Goal: Transaction & Acquisition: Purchase product/service

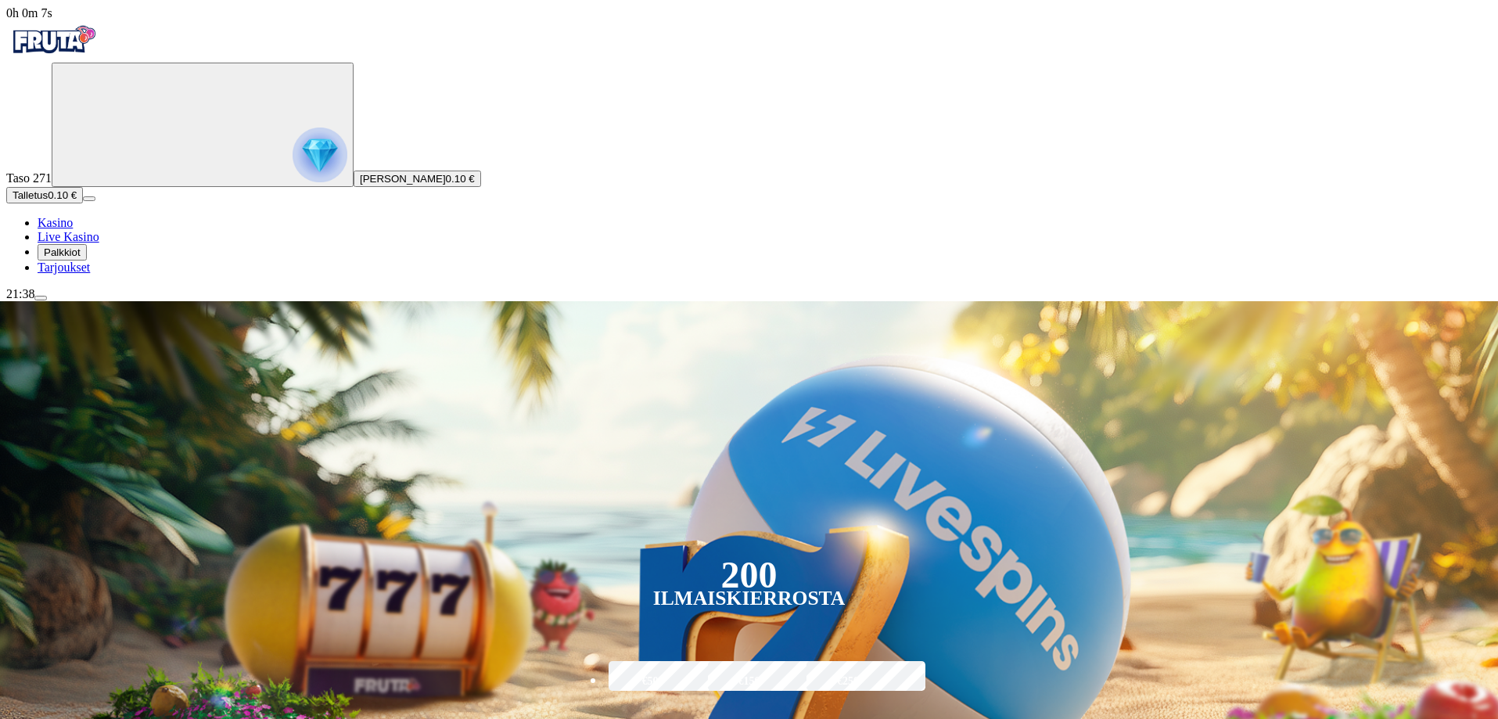
click at [293, 177] on img "Primary" at bounding box center [320, 155] width 55 height 55
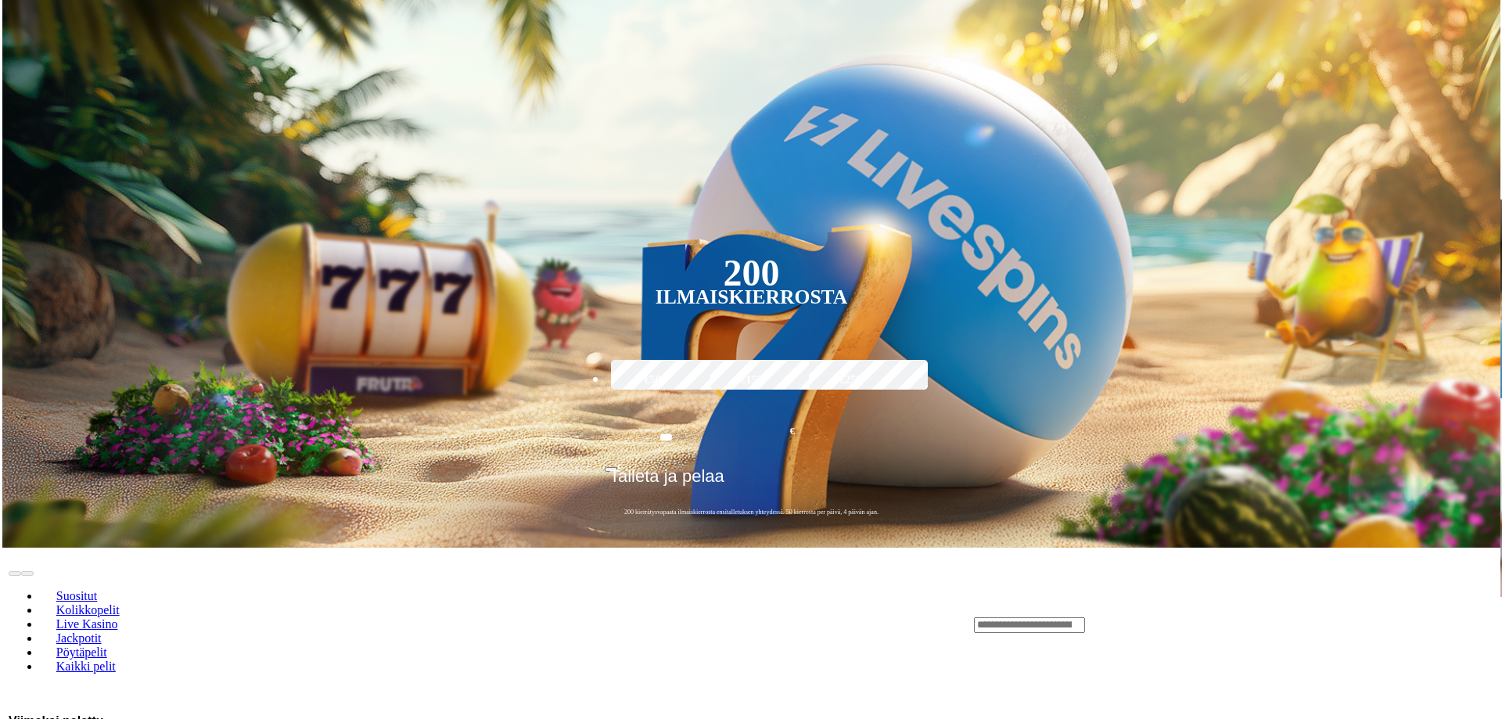
scroll to position [842, 0]
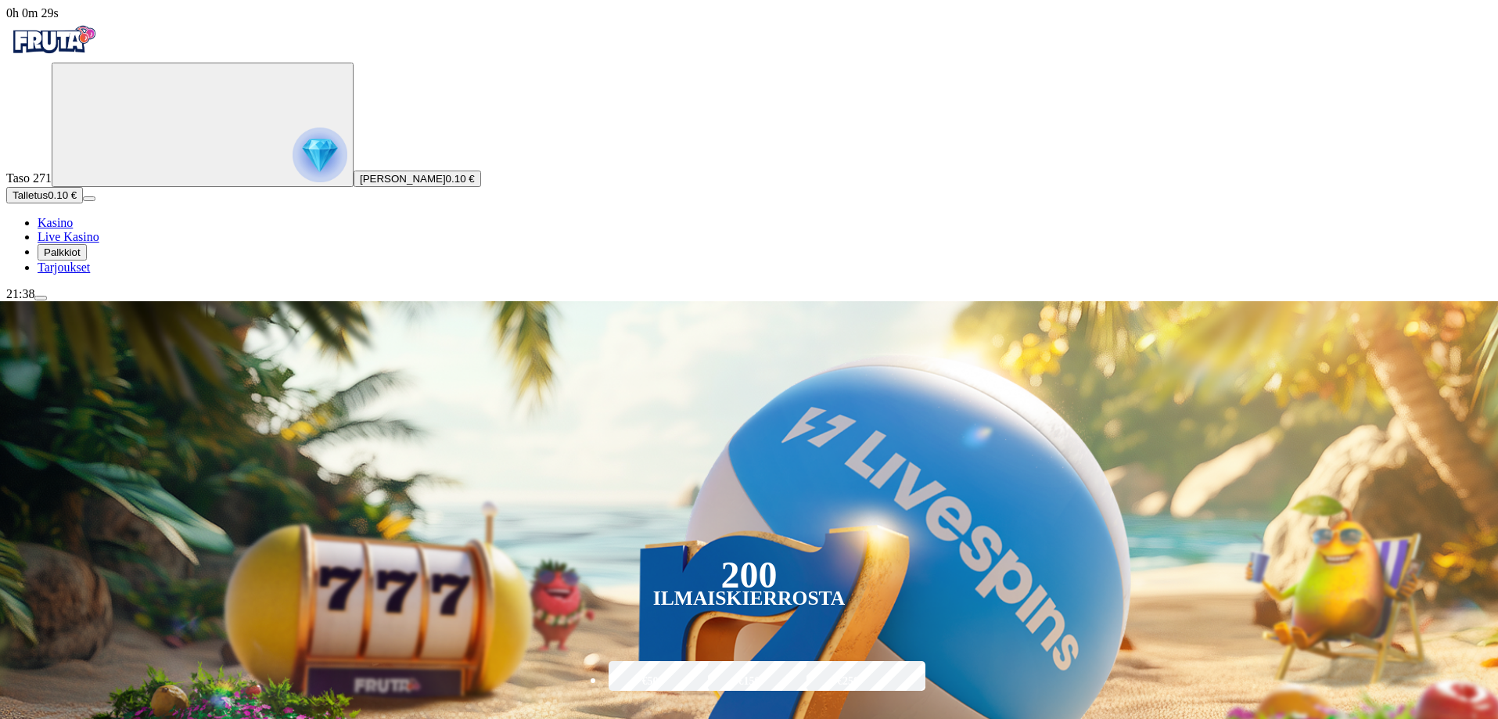
click at [48, 201] on span "Talletus" at bounding box center [30, 195] width 35 height 12
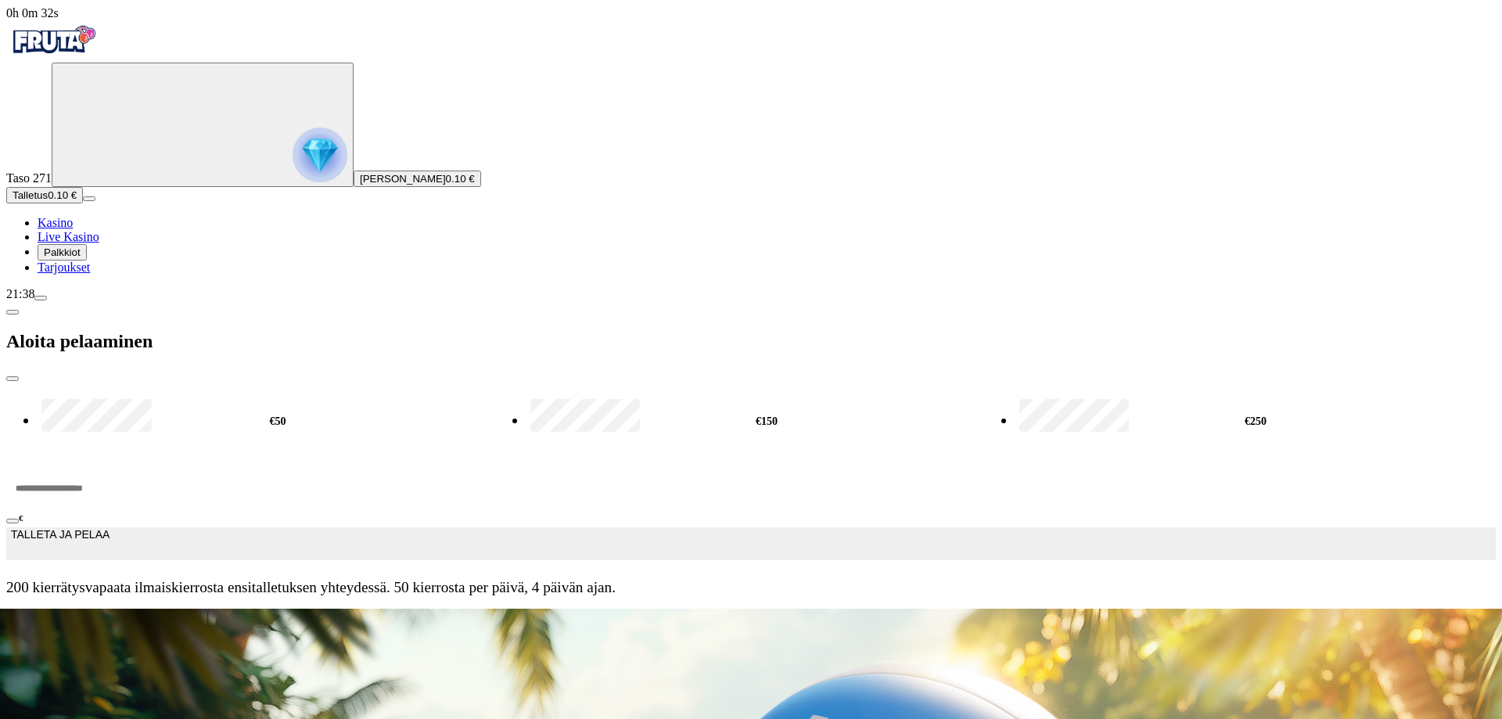
click at [228, 397] on label "€50" at bounding box center [278, 422] width 480 height 50
type input "**"
click at [304, 527] on button "TALLETA JA PELAA" at bounding box center [751, 543] width 1490 height 33
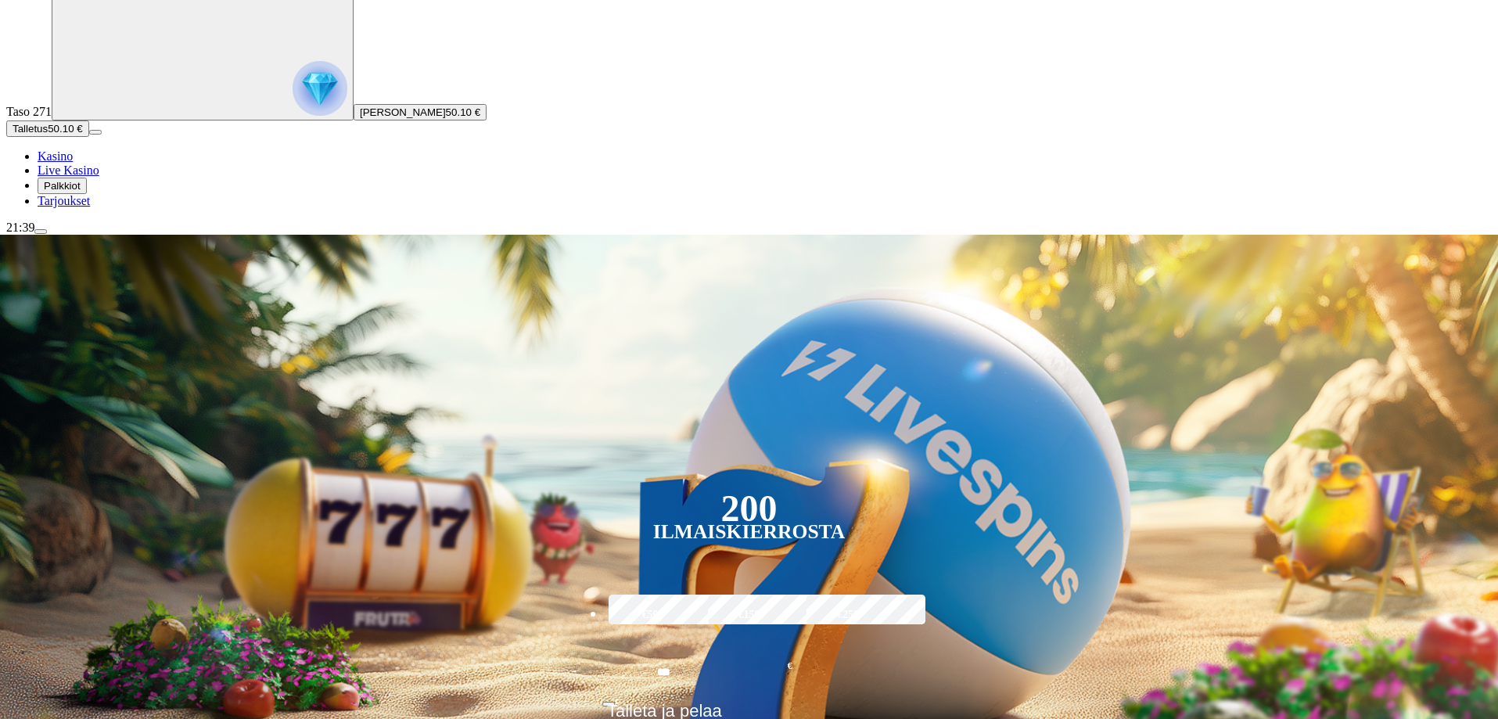
scroll to position [156, 0]
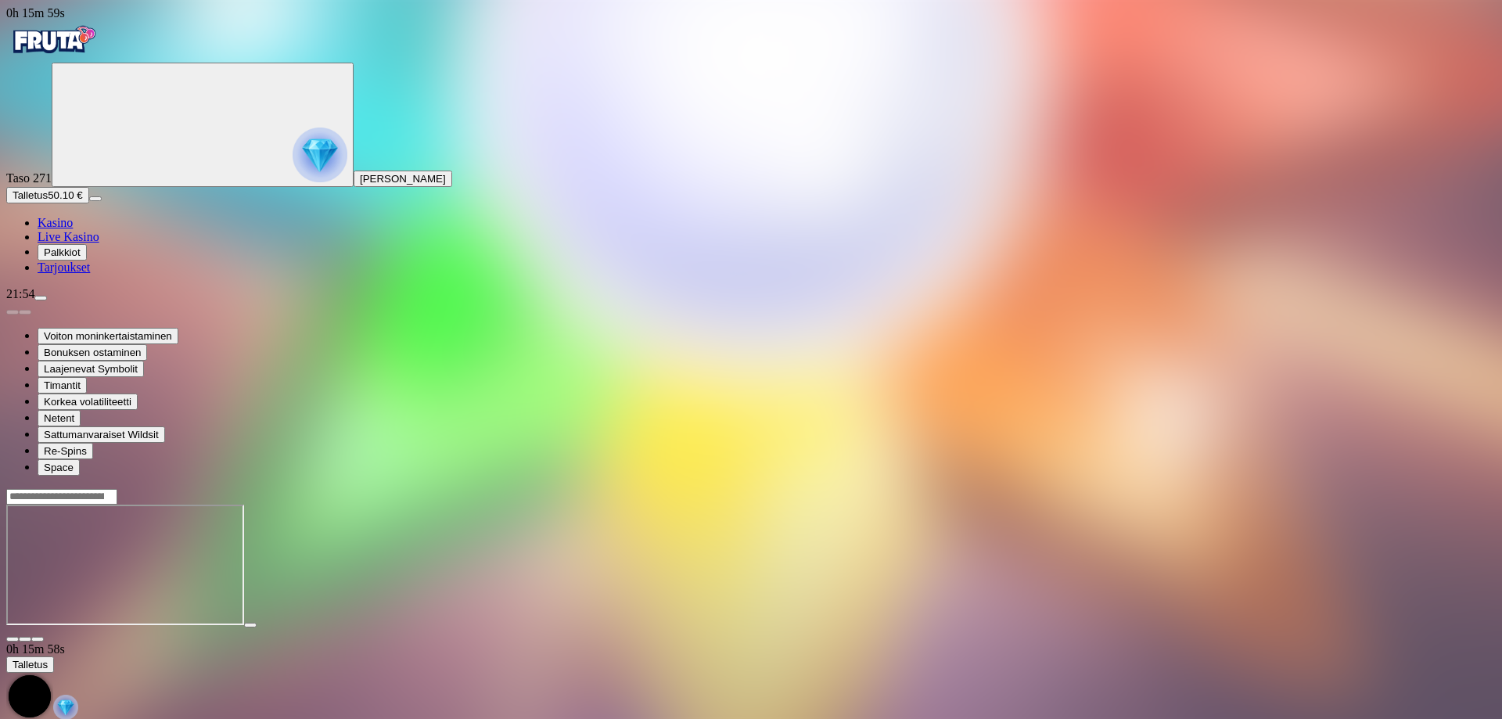
click at [73, 229] on span "Kasino" at bounding box center [55, 222] width 35 height 13
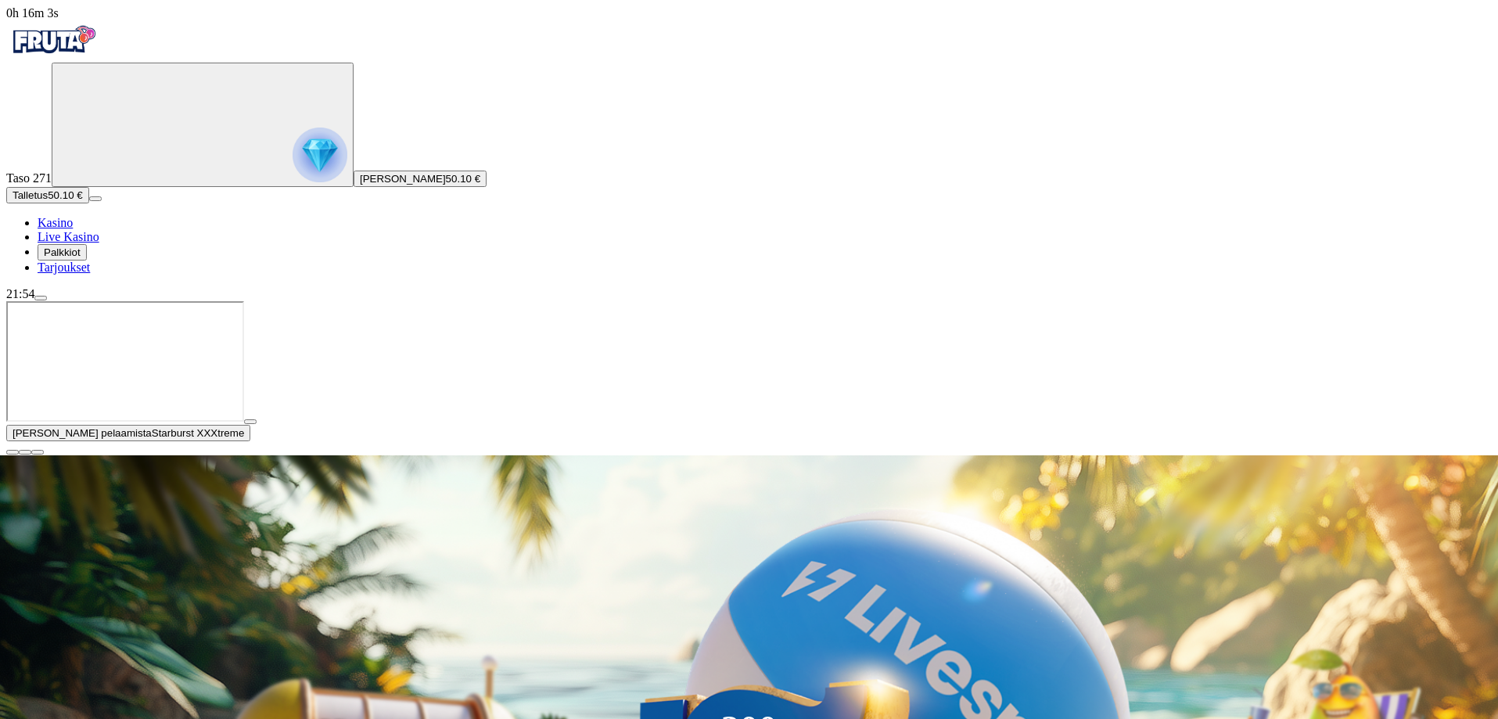
click at [13, 452] on span "close icon" at bounding box center [13, 452] width 0 height 0
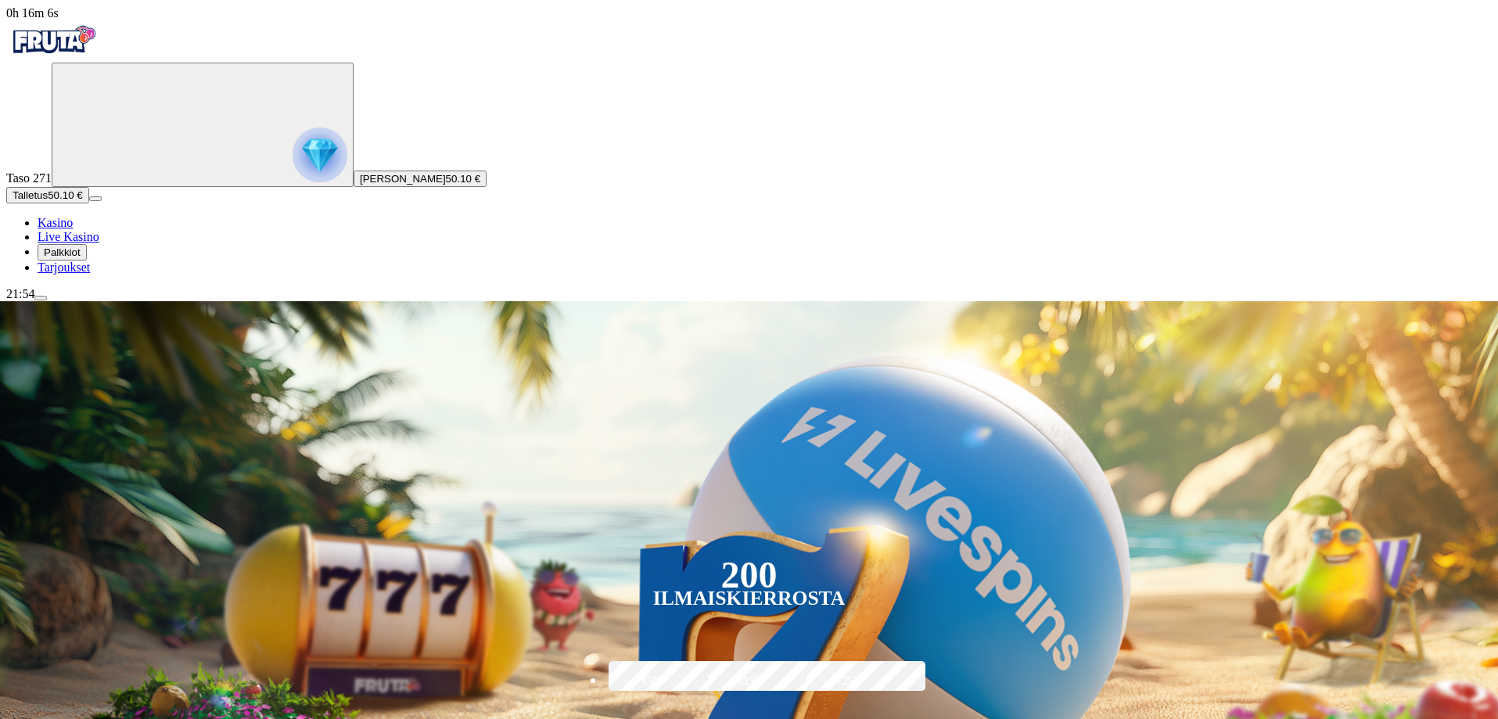
click at [696, 659] on label "€50" at bounding box center [650, 681] width 91 height 45
type input "**"
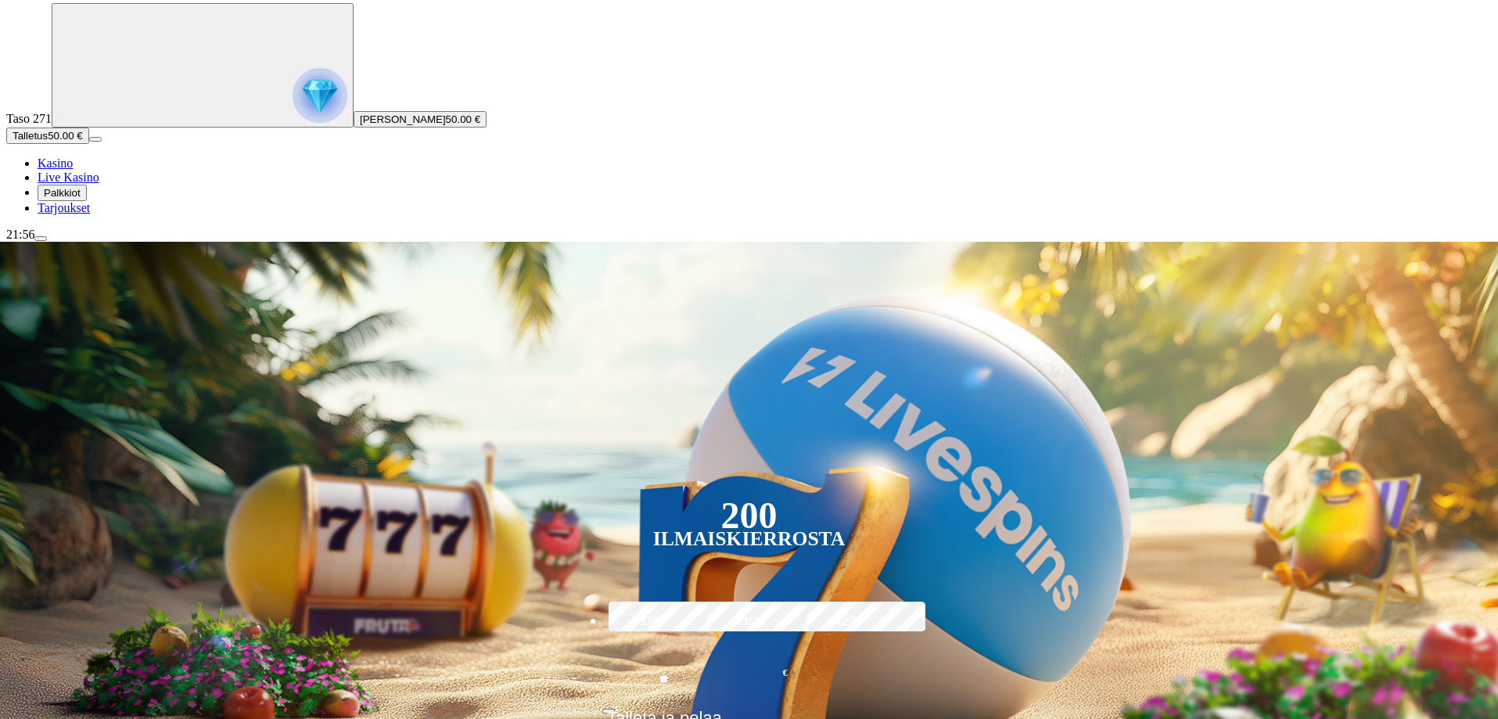
scroll to position [235, 0]
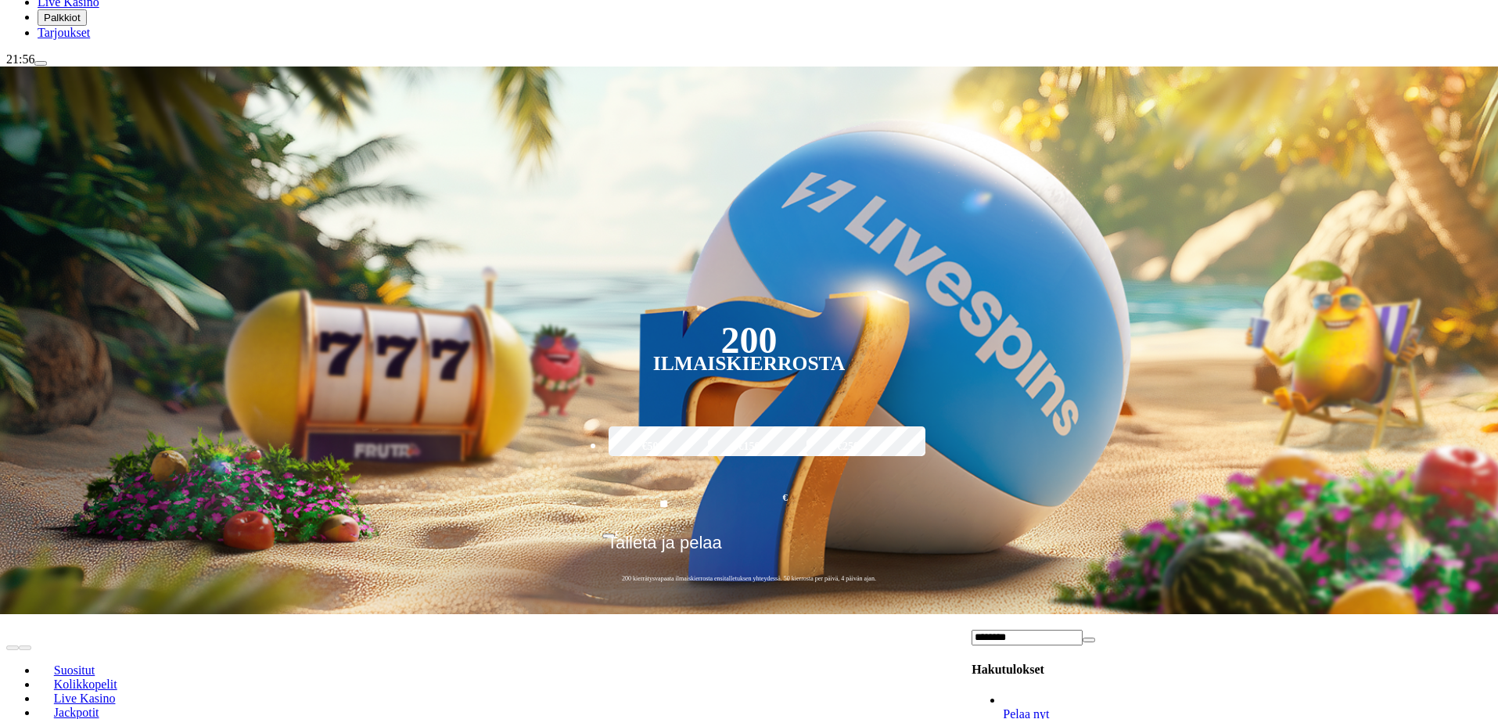
type input "********"
click at [1049, 707] on span "Pelaa nyt" at bounding box center [1026, 713] width 46 height 13
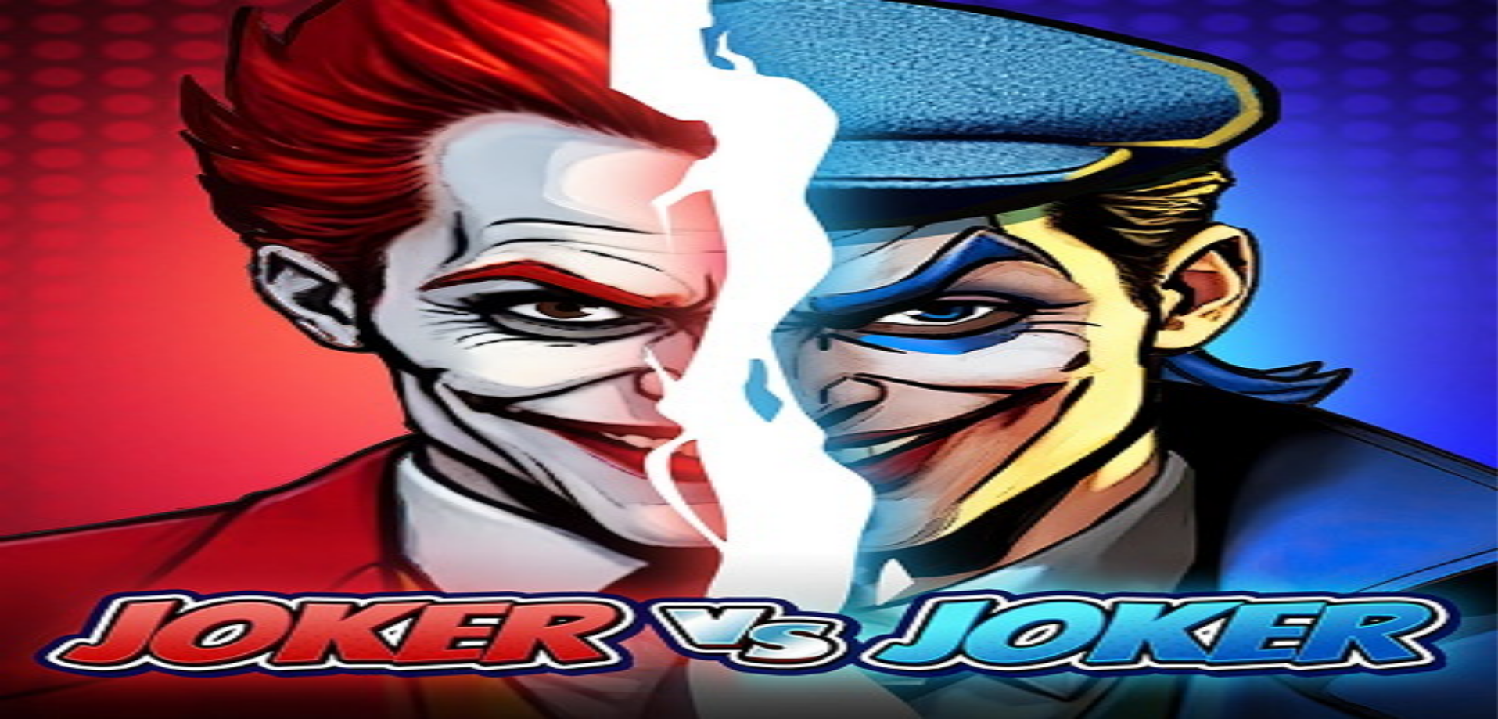
click at [73, 229] on span "Kasino" at bounding box center [55, 222] width 35 height 13
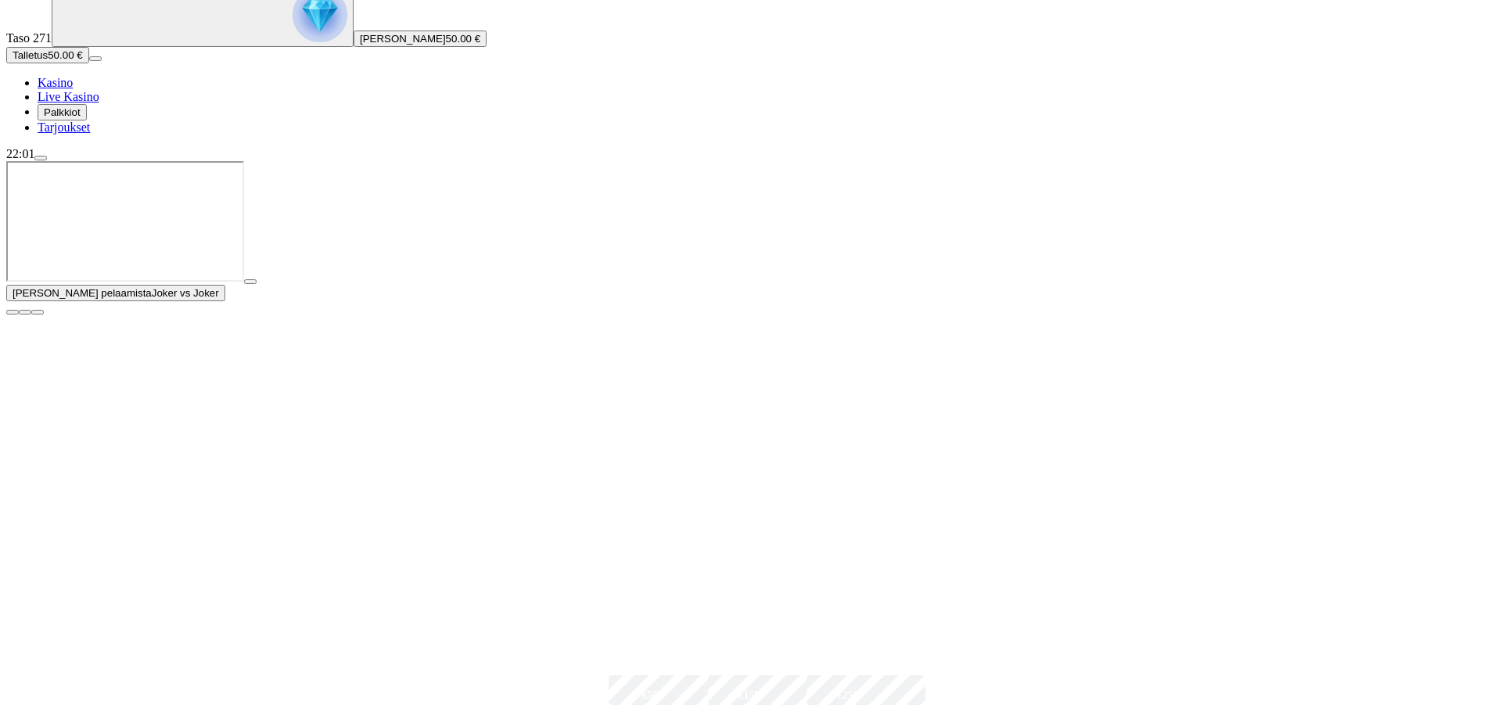
scroll to position [235, 0]
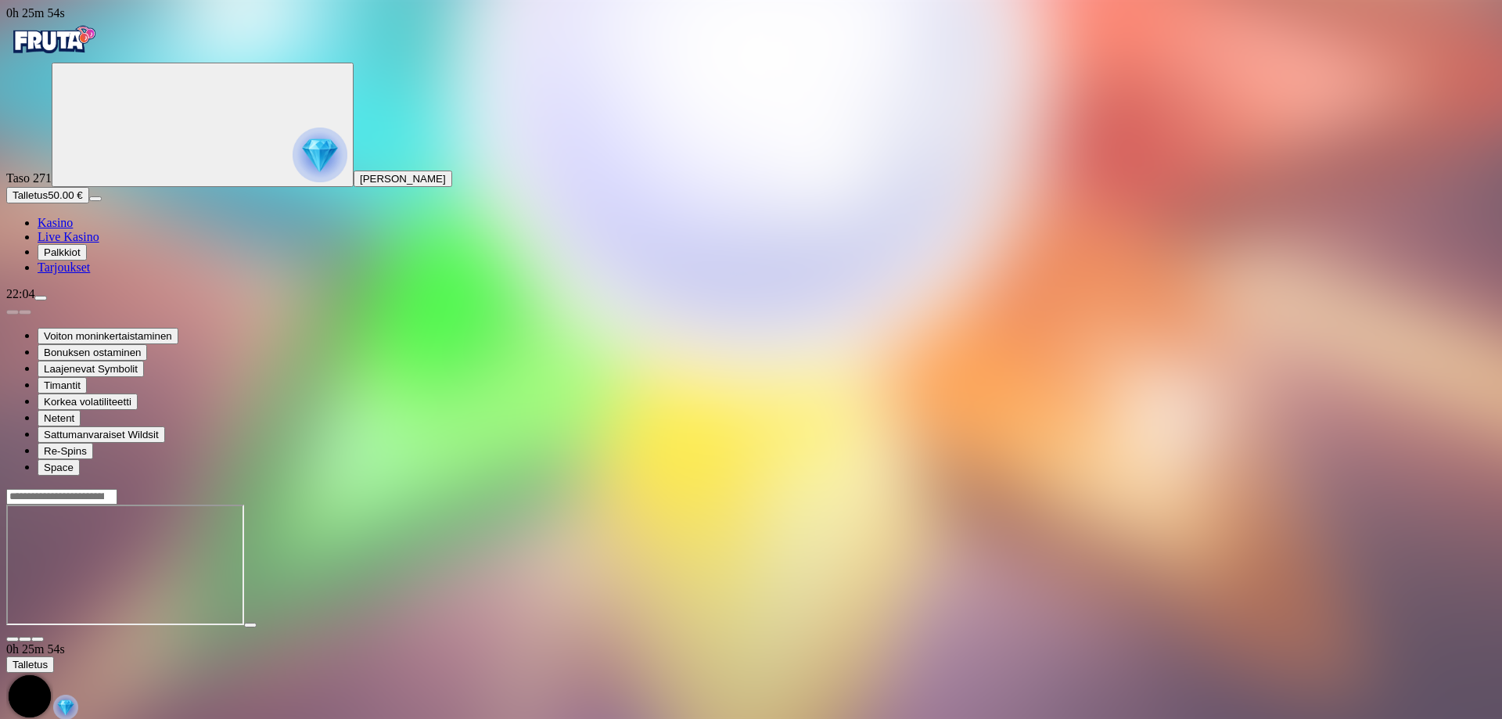
click at [73, 229] on span "Kasino" at bounding box center [55, 222] width 35 height 13
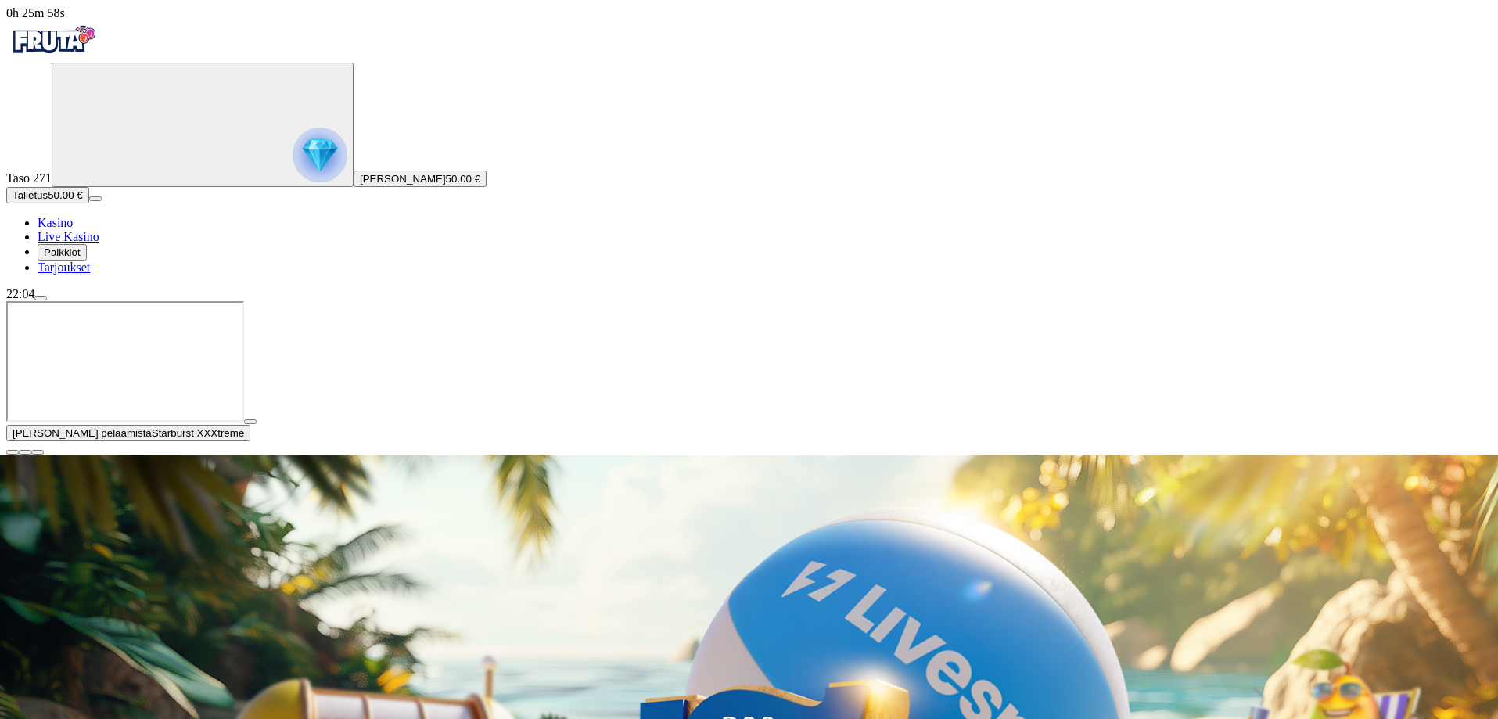
click at [13, 452] on span "close icon" at bounding box center [13, 452] width 0 height 0
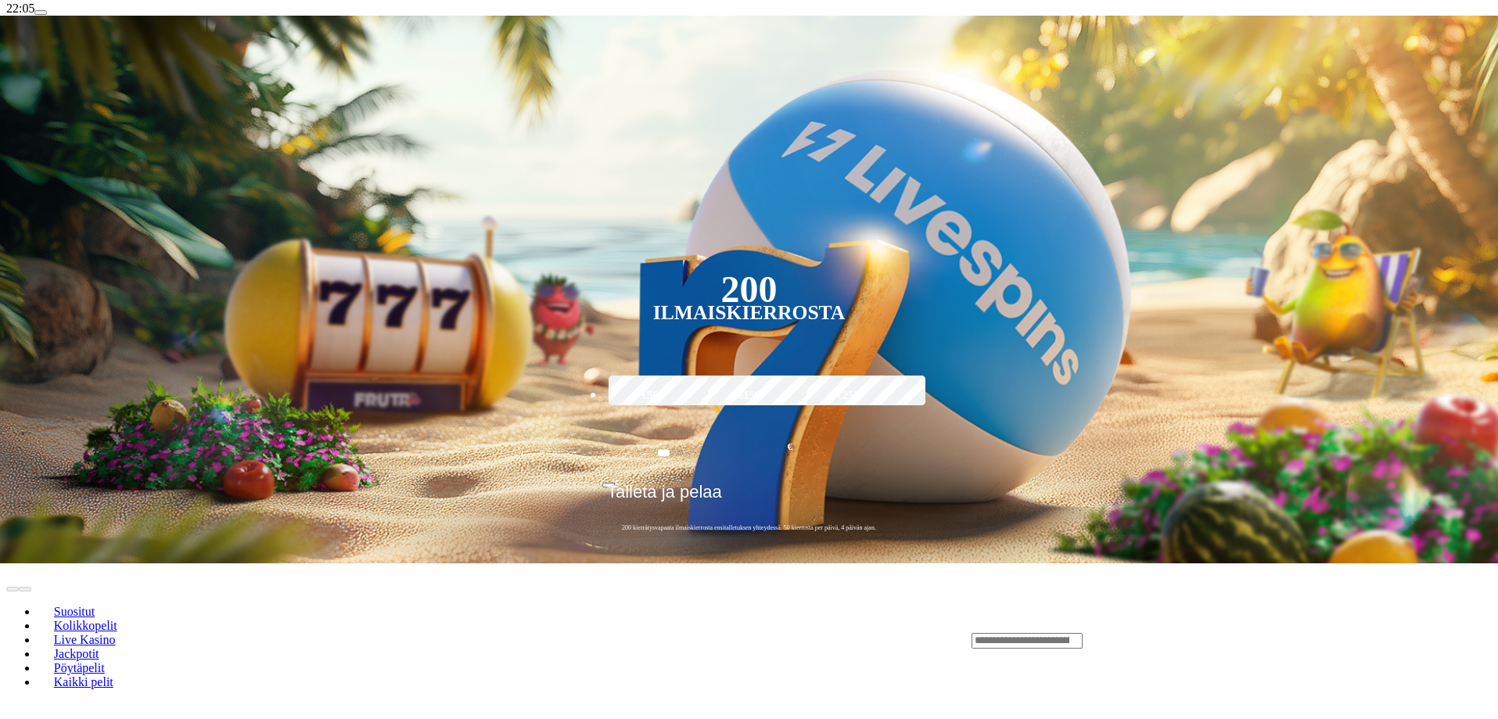
scroll to position [313, 0]
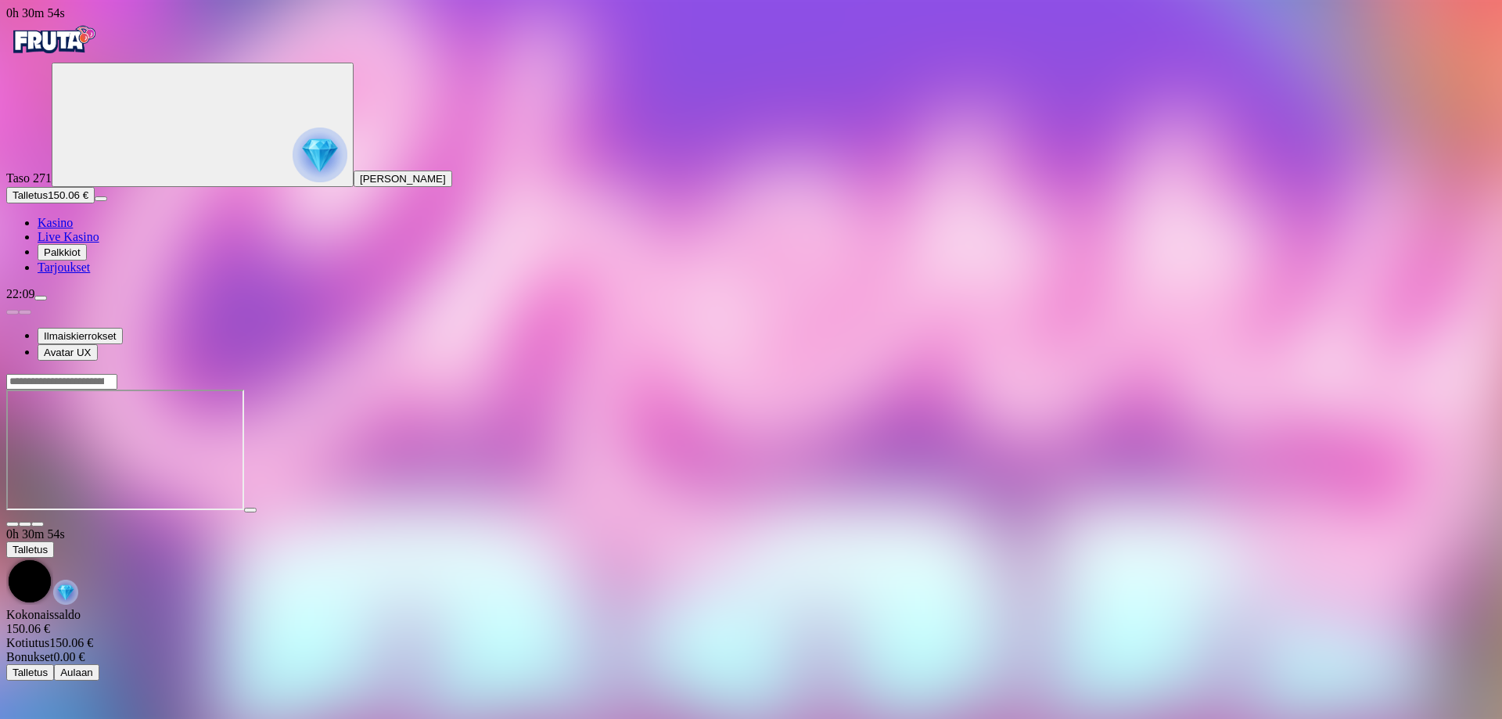
click at [73, 229] on span "Kasino" at bounding box center [55, 222] width 35 height 13
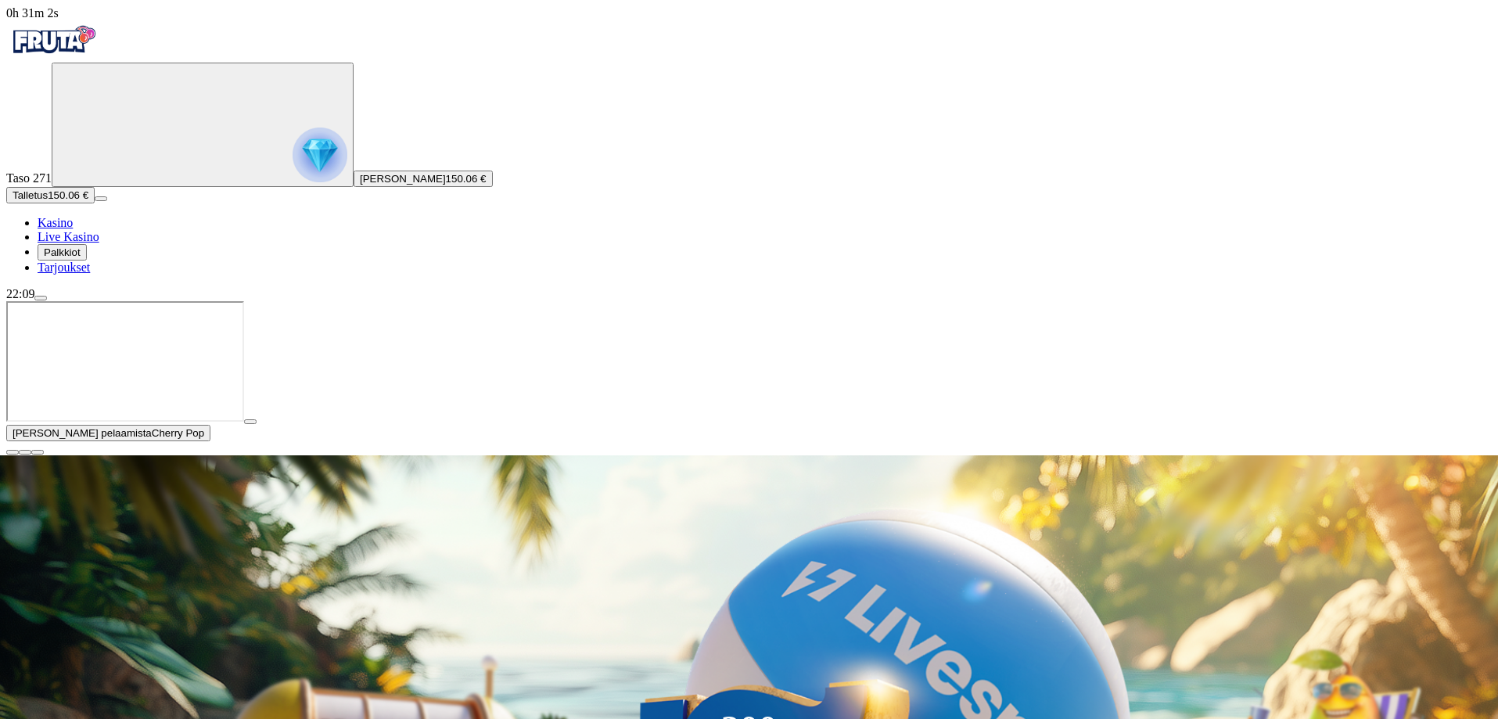
click at [13, 452] on span "close icon" at bounding box center [13, 452] width 0 height 0
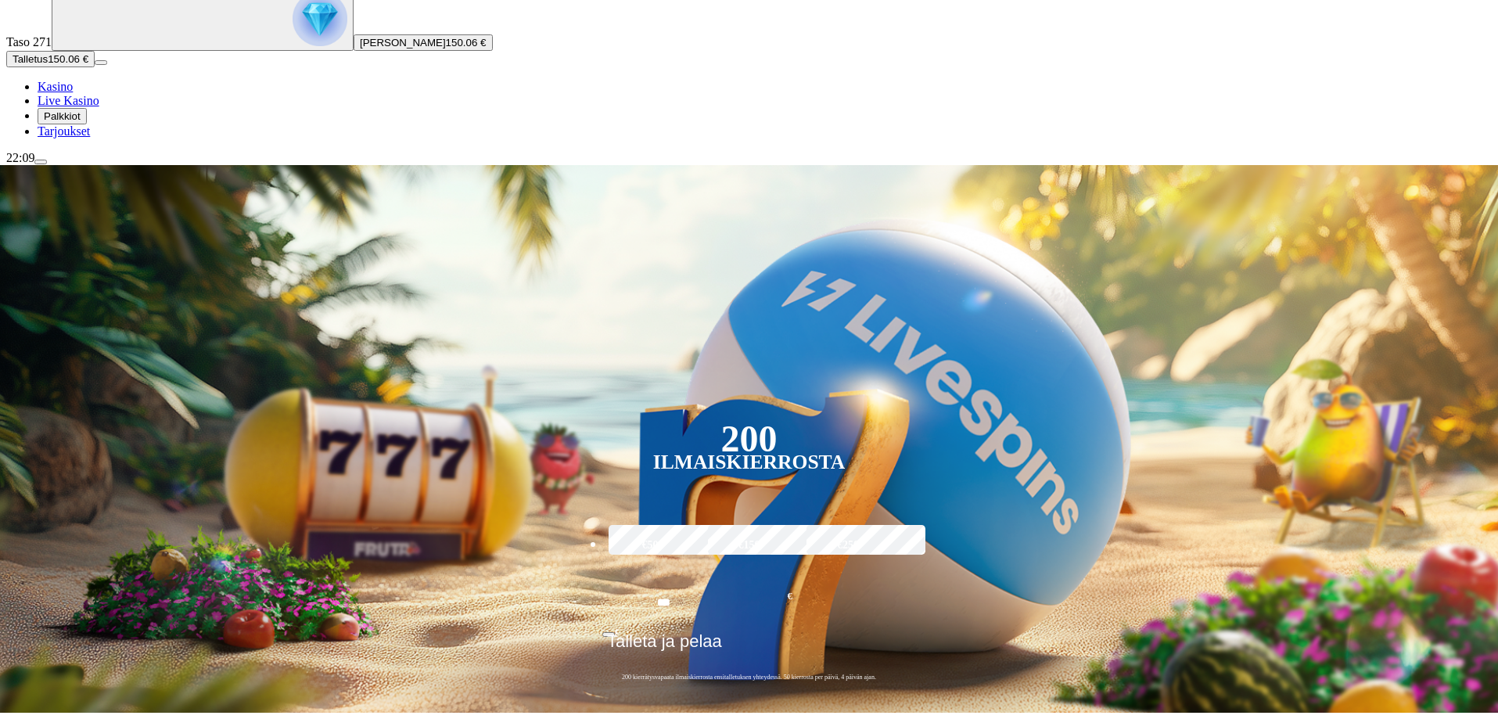
scroll to position [156, 0]
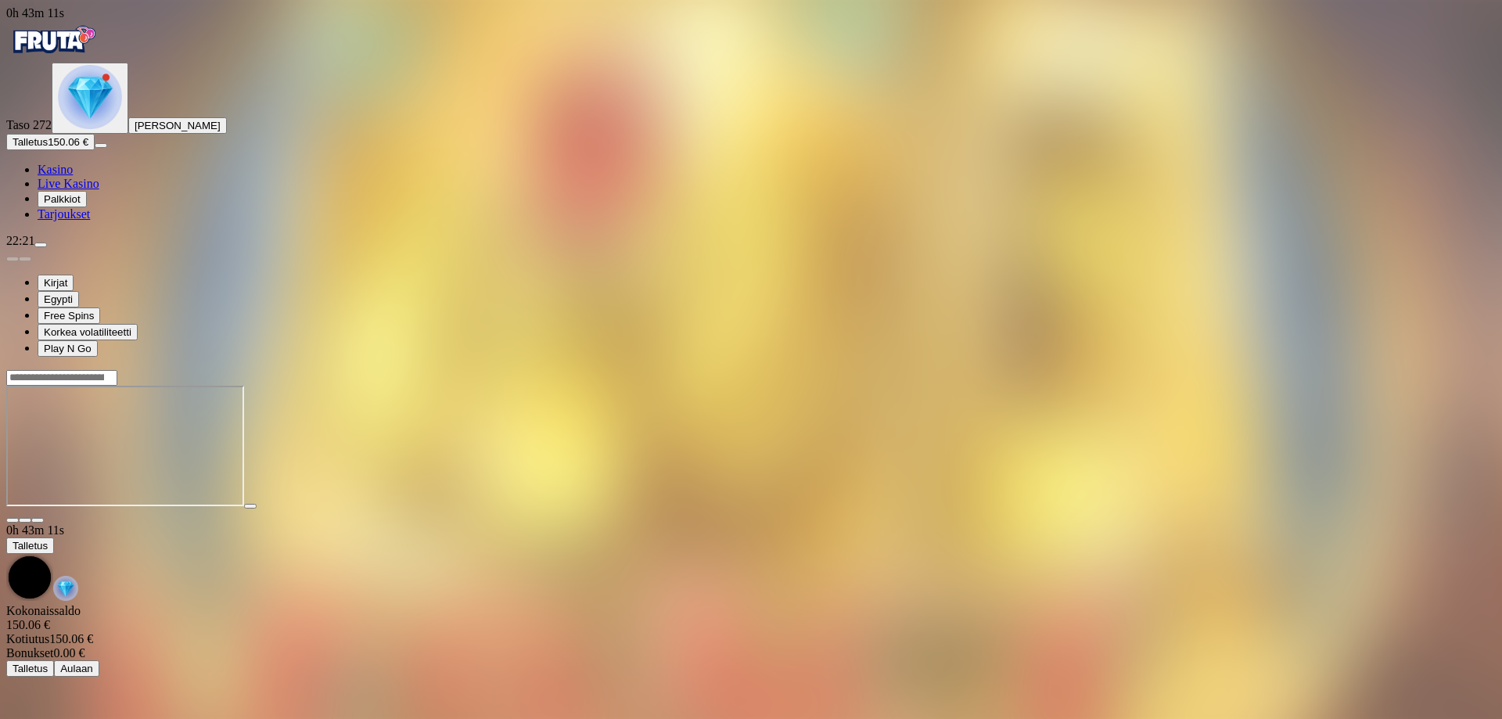
click at [70, 176] on span "Kasino" at bounding box center [55, 169] width 35 height 13
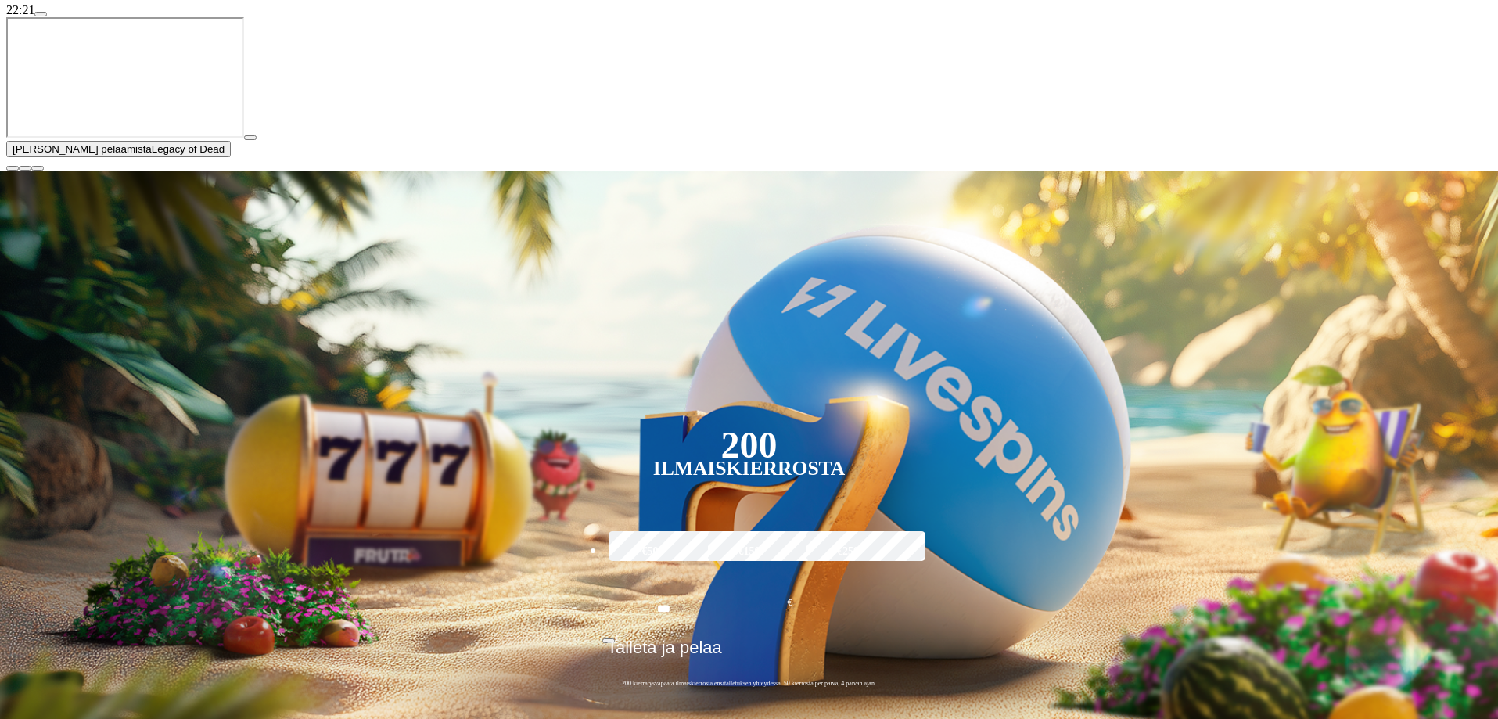
scroll to position [235, 0]
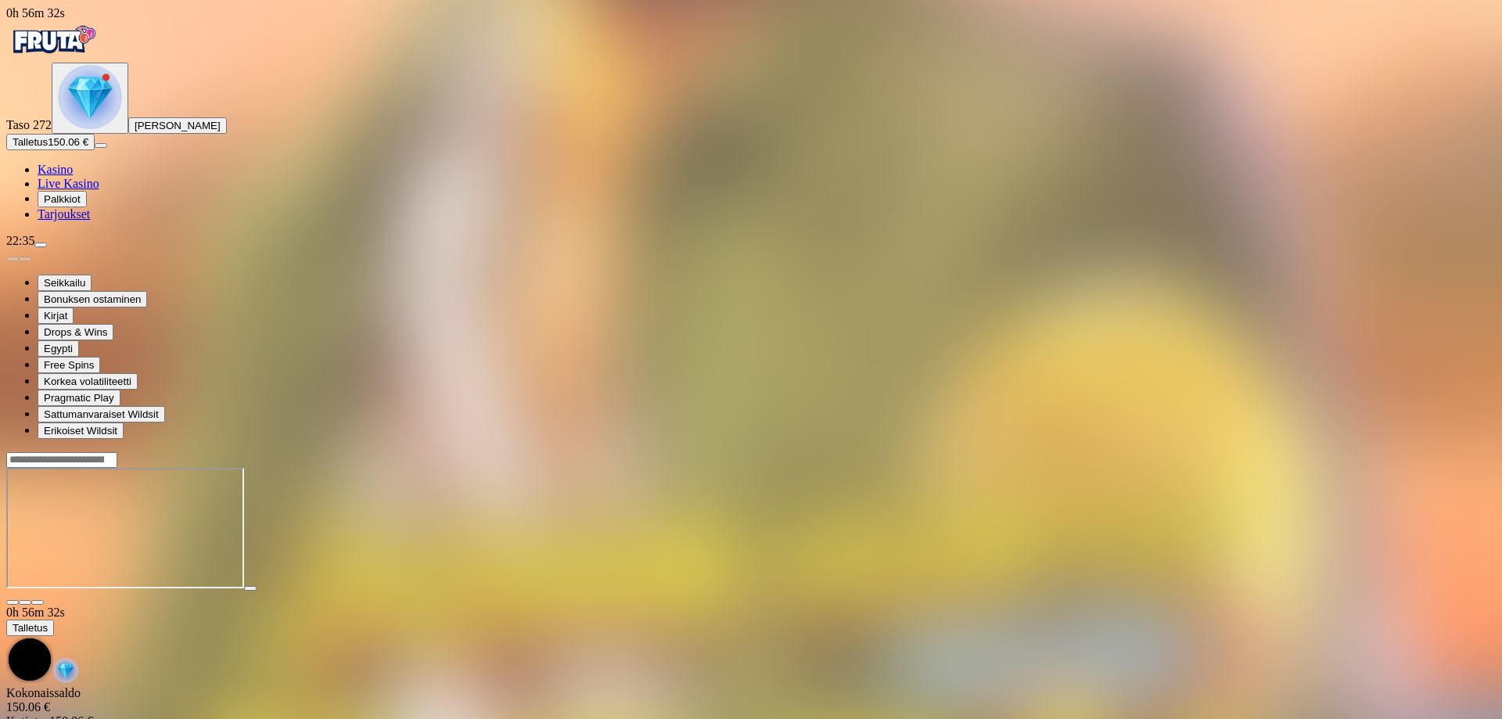
click at [73, 176] on span "Kasino" at bounding box center [55, 169] width 35 height 13
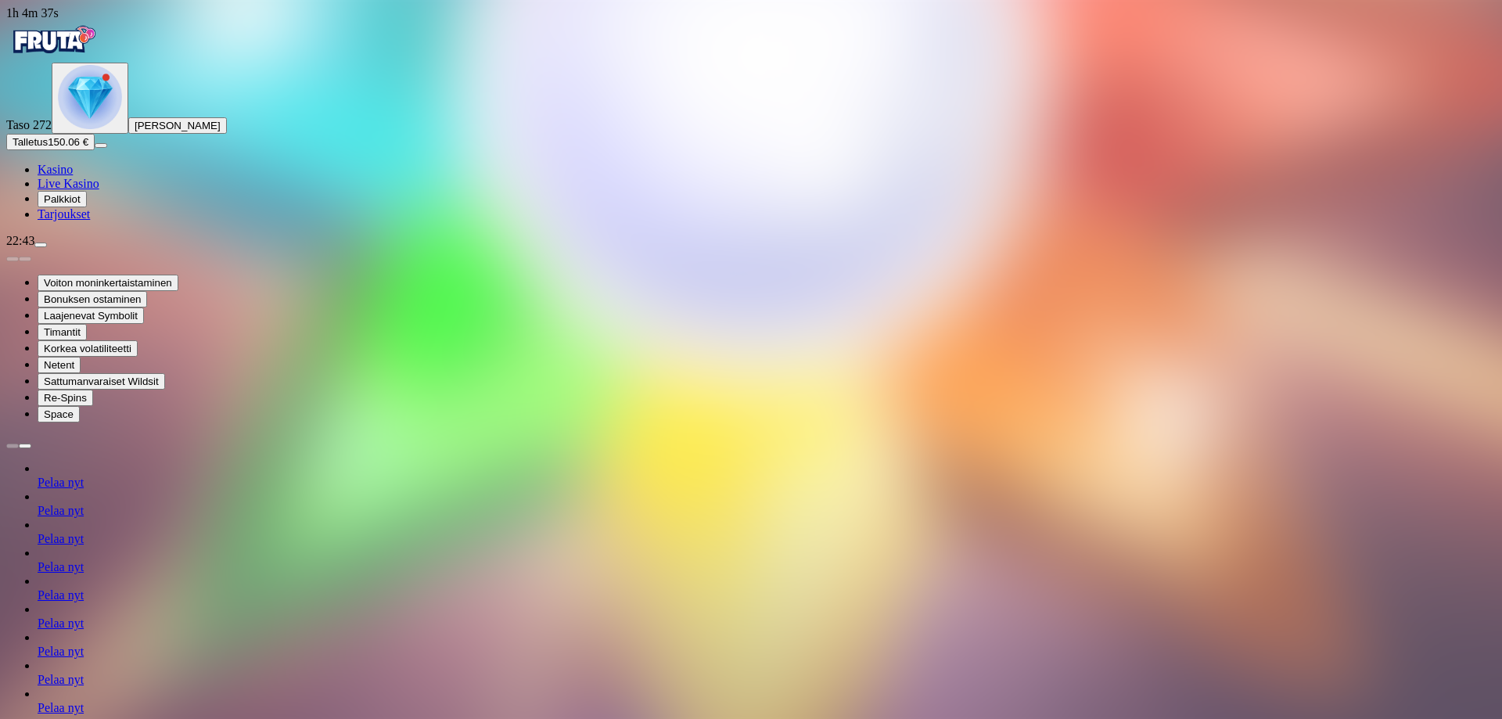
click at [48, 148] on span "Talletus" at bounding box center [30, 142] width 35 height 12
click at [135, 131] on span "[PERSON_NAME]" at bounding box center [178, 126] width 86 height 12
click at [86, 129] on img "Primary" at bounding box center [90, 97] width 64 height 64
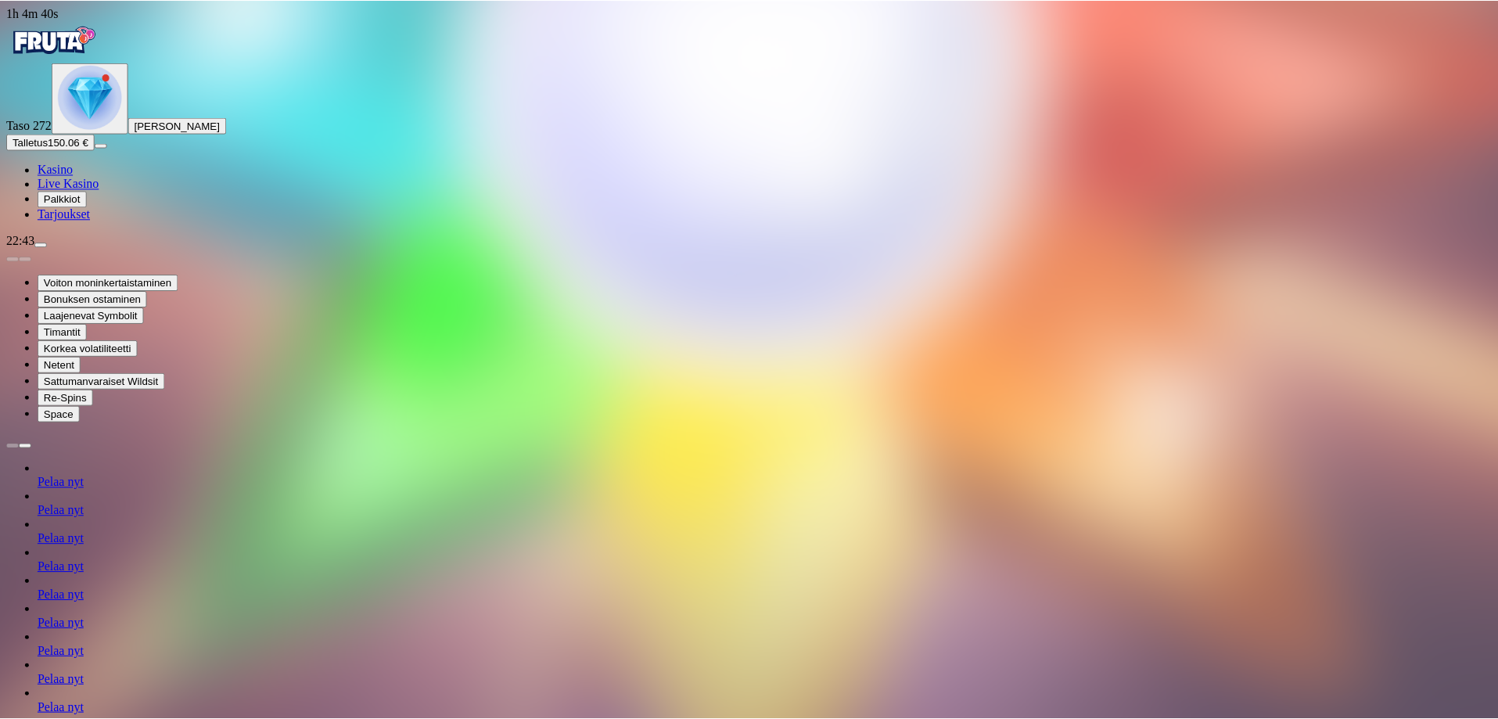
scroll to position [128, 0]
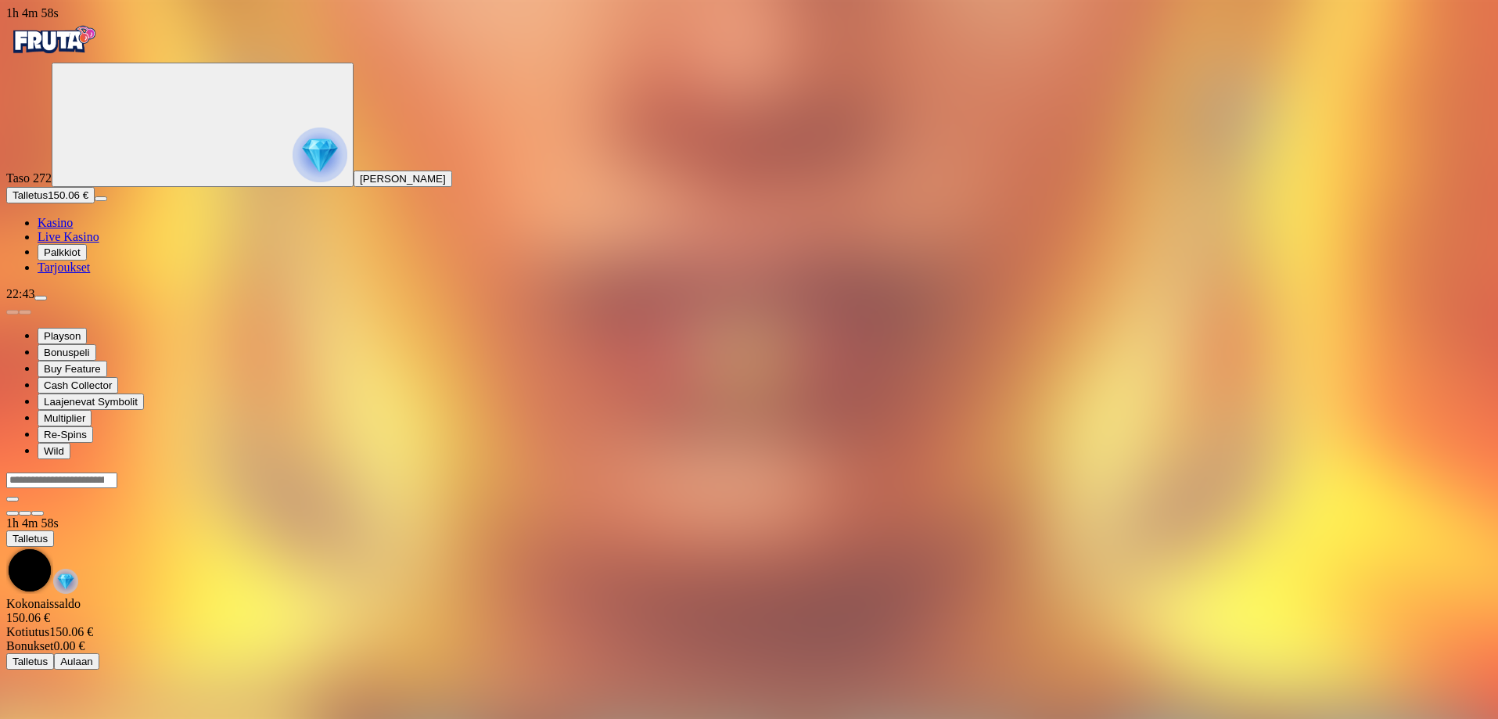
scroll to position [108, 0]
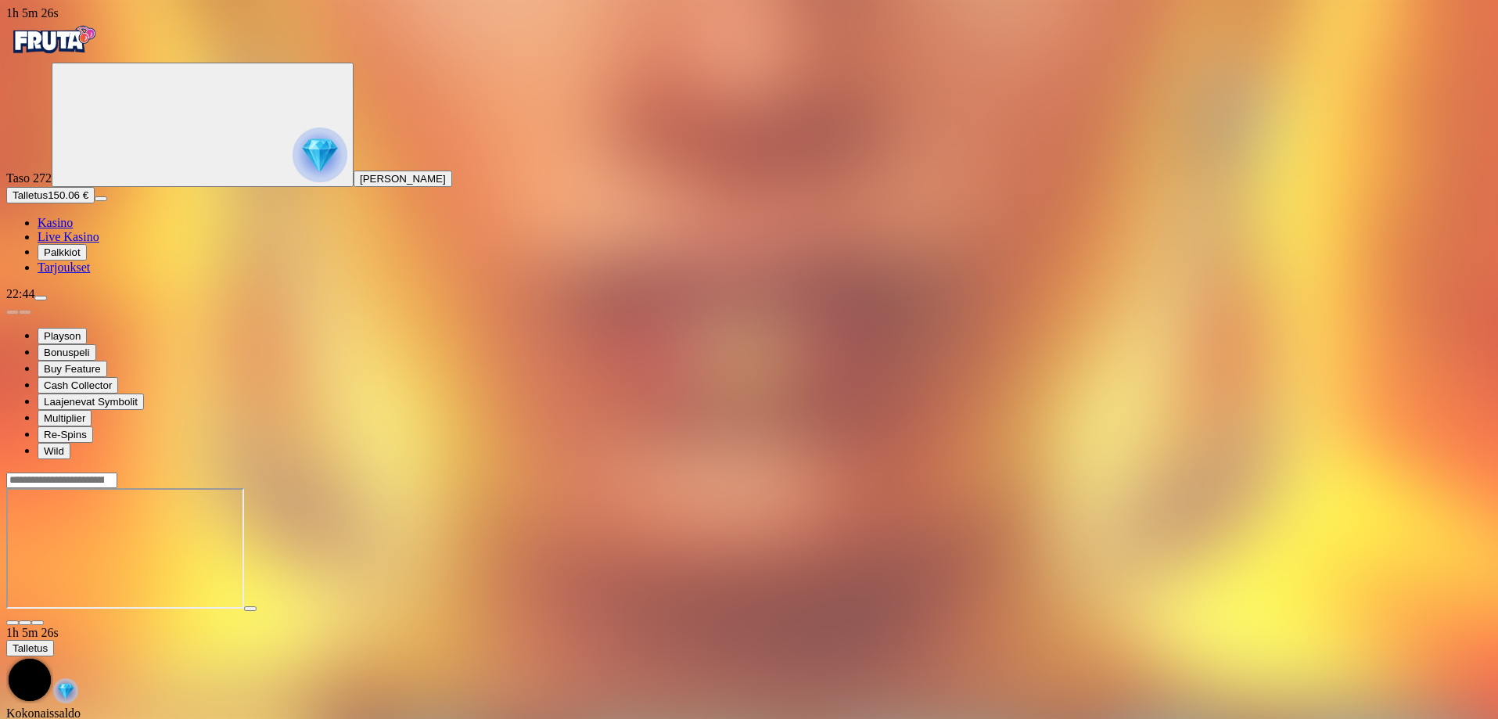
click at [38, 623] on span "fullscreen icon" at bounding box center [38, 623] width 0 height 0
click at [73, 229] on span "Kasino" at bounding box center [55, 222] width 35 height 13
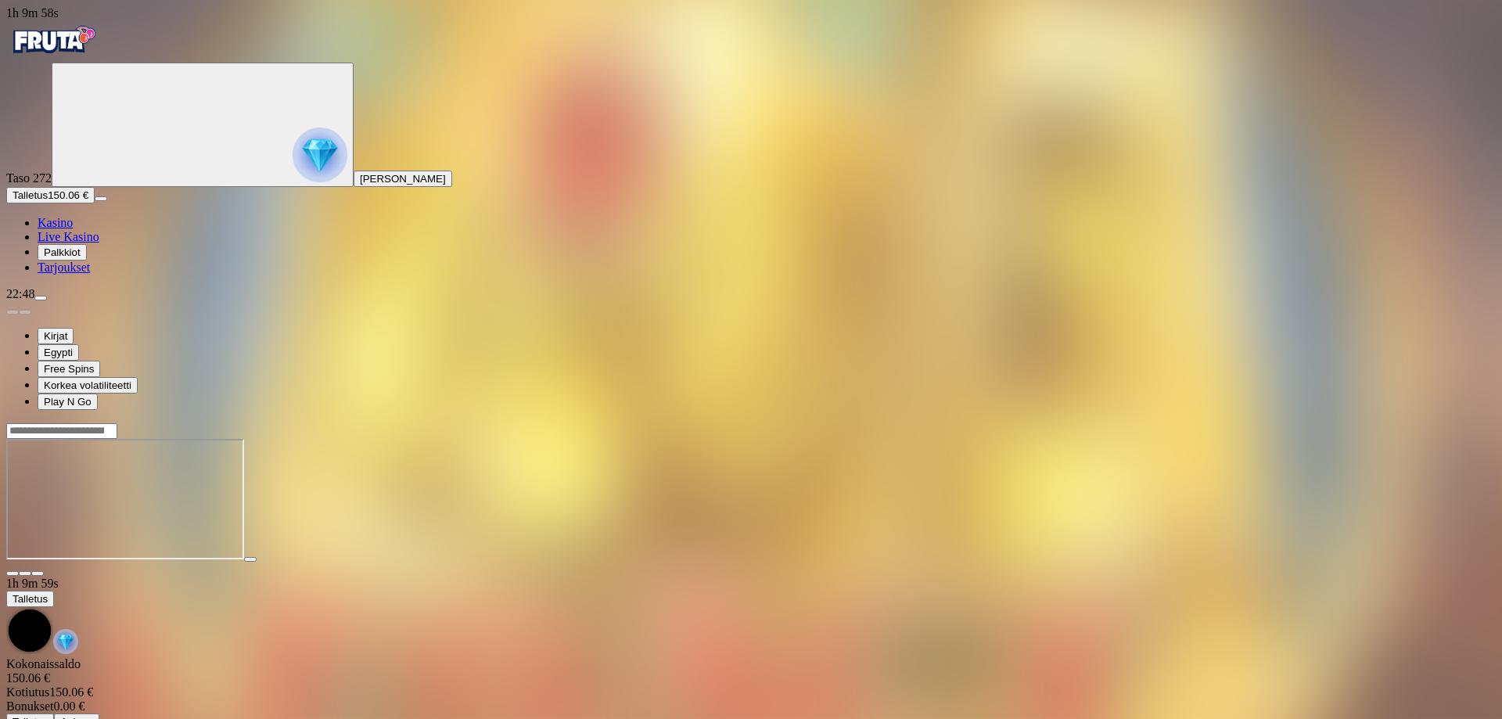
click at [38, 573] on span "fullscreen icon" at bounding box center [38, 573] width 0 height 0
click at [73, 229] on span "Kasino" at bounding box center [55, 222] width 35 height 13
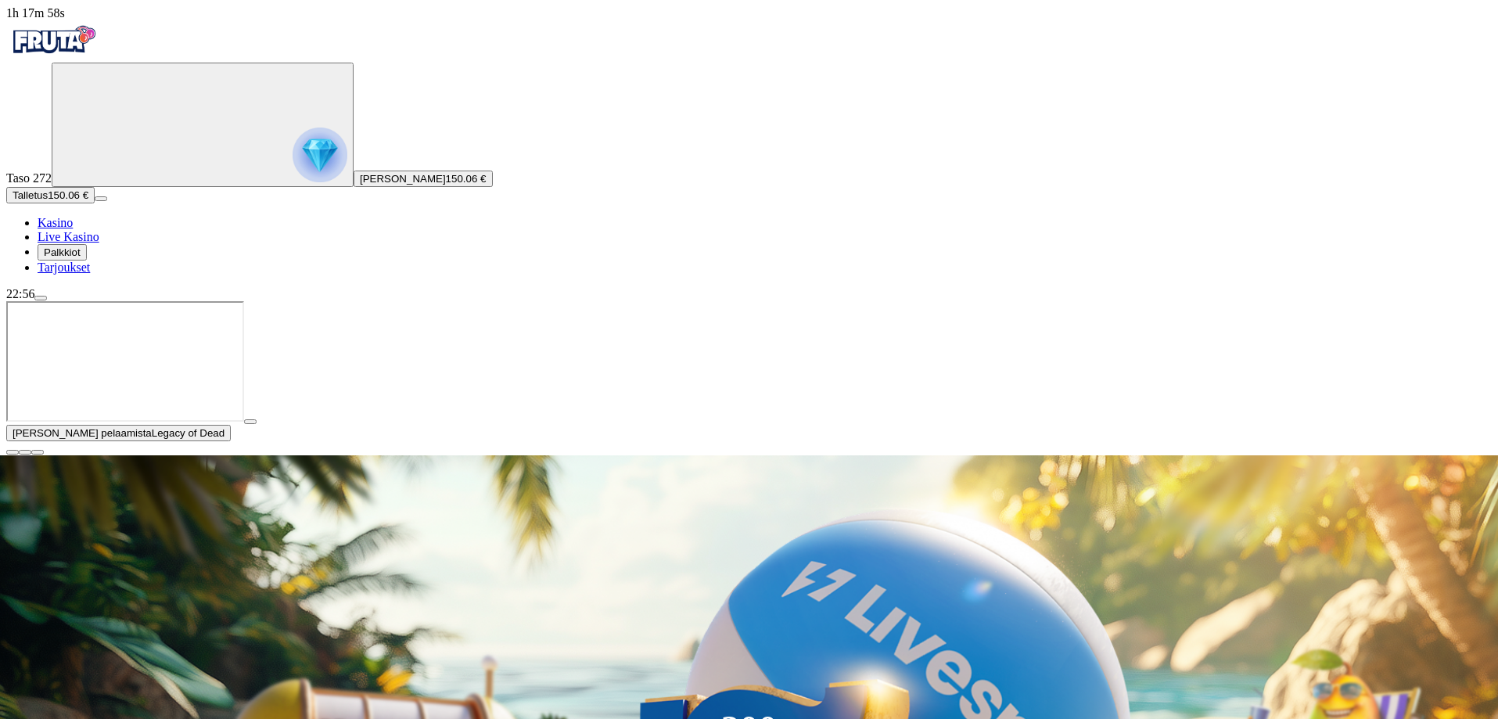
click at [13, 452] on span "close icon" at bounding box center [13, 452] width 0 height 0
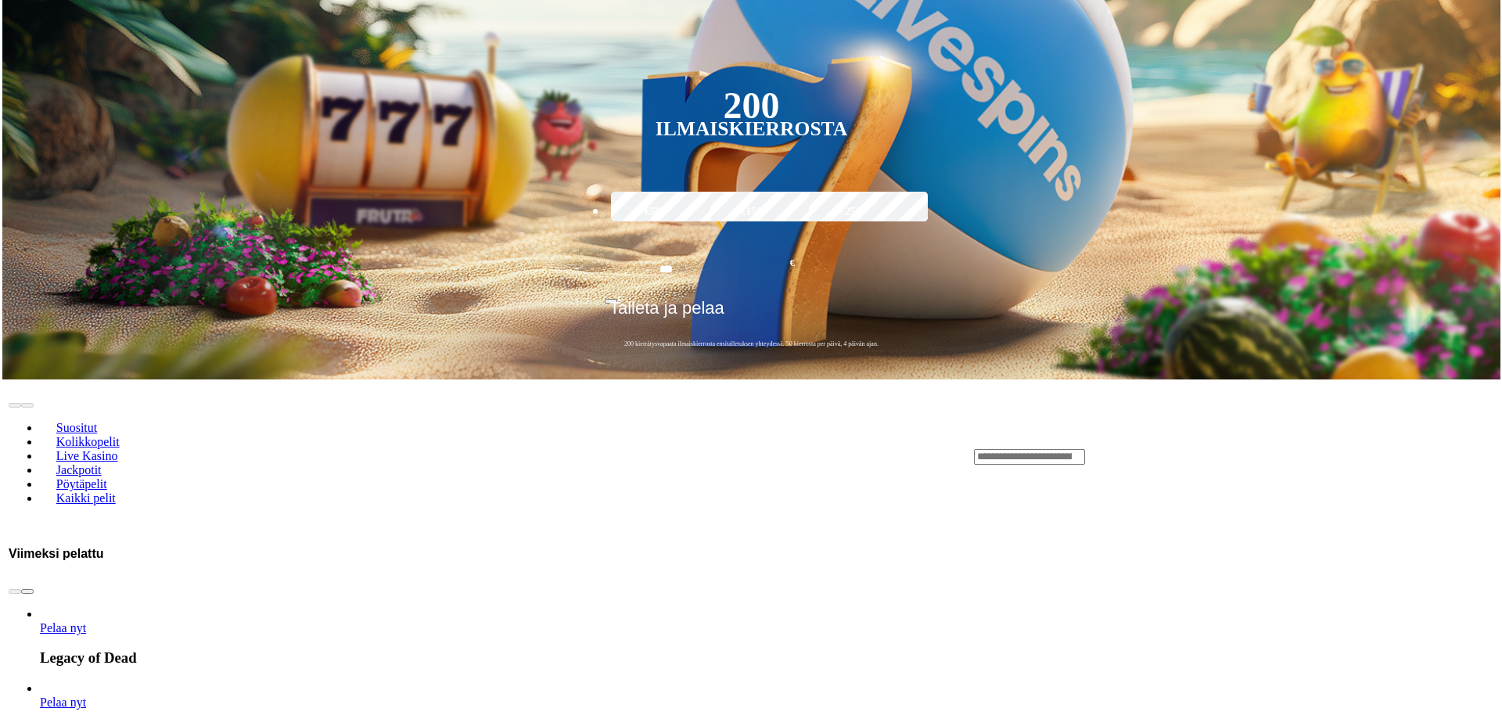
scroll to position [235, 0]
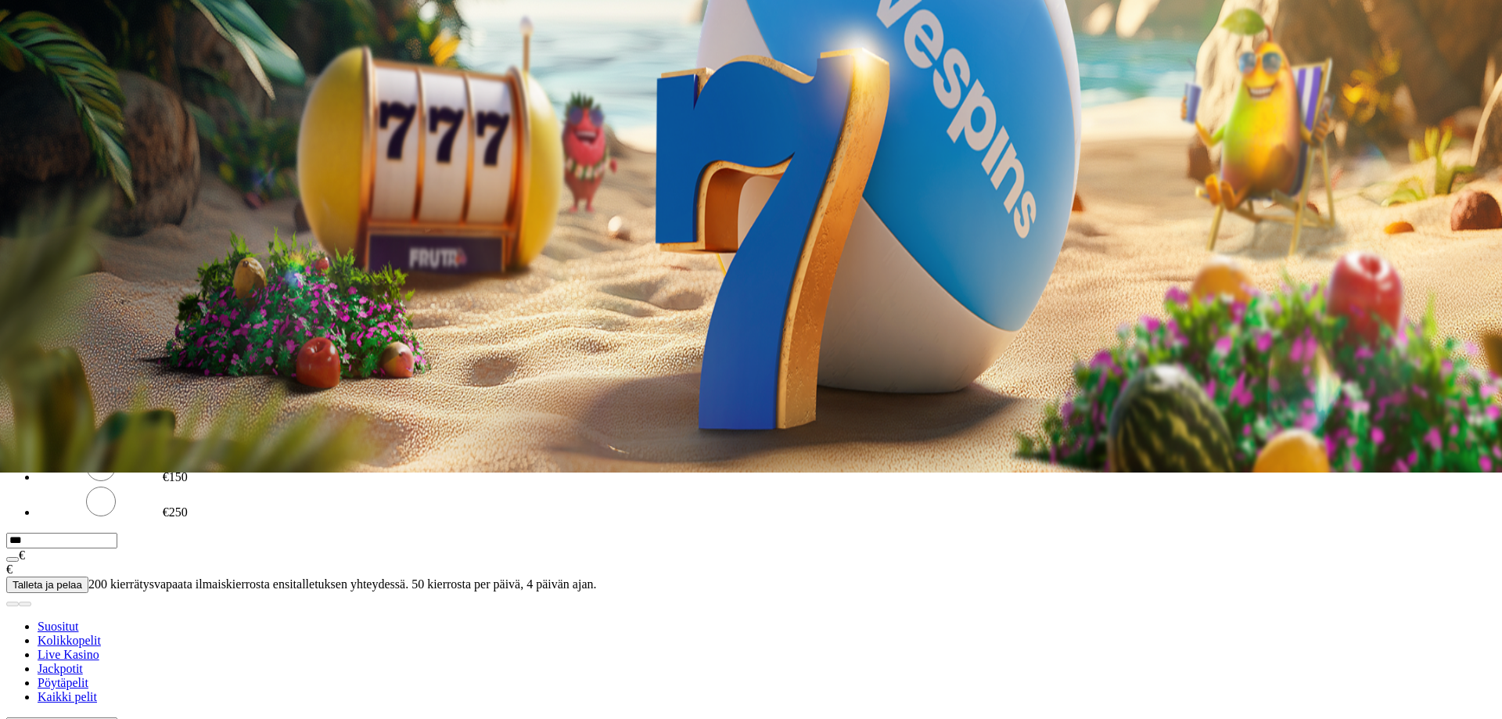
click at [173, 172] on label "€50" at bounding box center [163, 178] width 19 height 13
type input "**"
click at [106, 308] on span "TALLETA JA PELAA" at bounding box center [60, 314] width 94 height 12
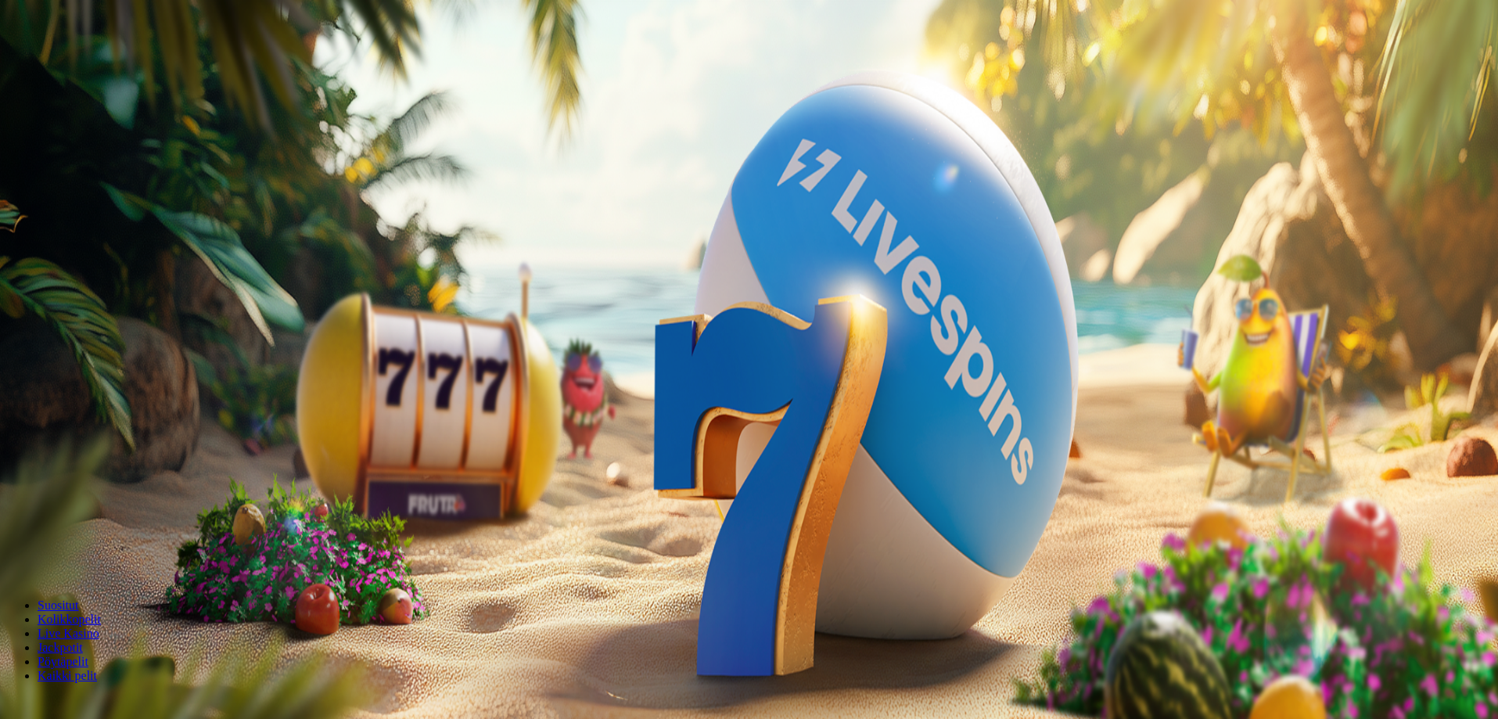
click at [117, 696] on input "Search" at bounding box center [61, 704] width 111 height 16
type input "*********"
drag, startPoint x: 1191, startPoint y: 524, endPoint x: 876, endPoint y: 556, distance: 316.1
click at [884, 696] on div "********* Hups, etsimääsi [PERSON_NAME] löytynyt!" at bounding box center [749, 717] width 1486 height 43
click at [117, 696] on input "Search" at bounding box center [61, 704] width 111 height 16
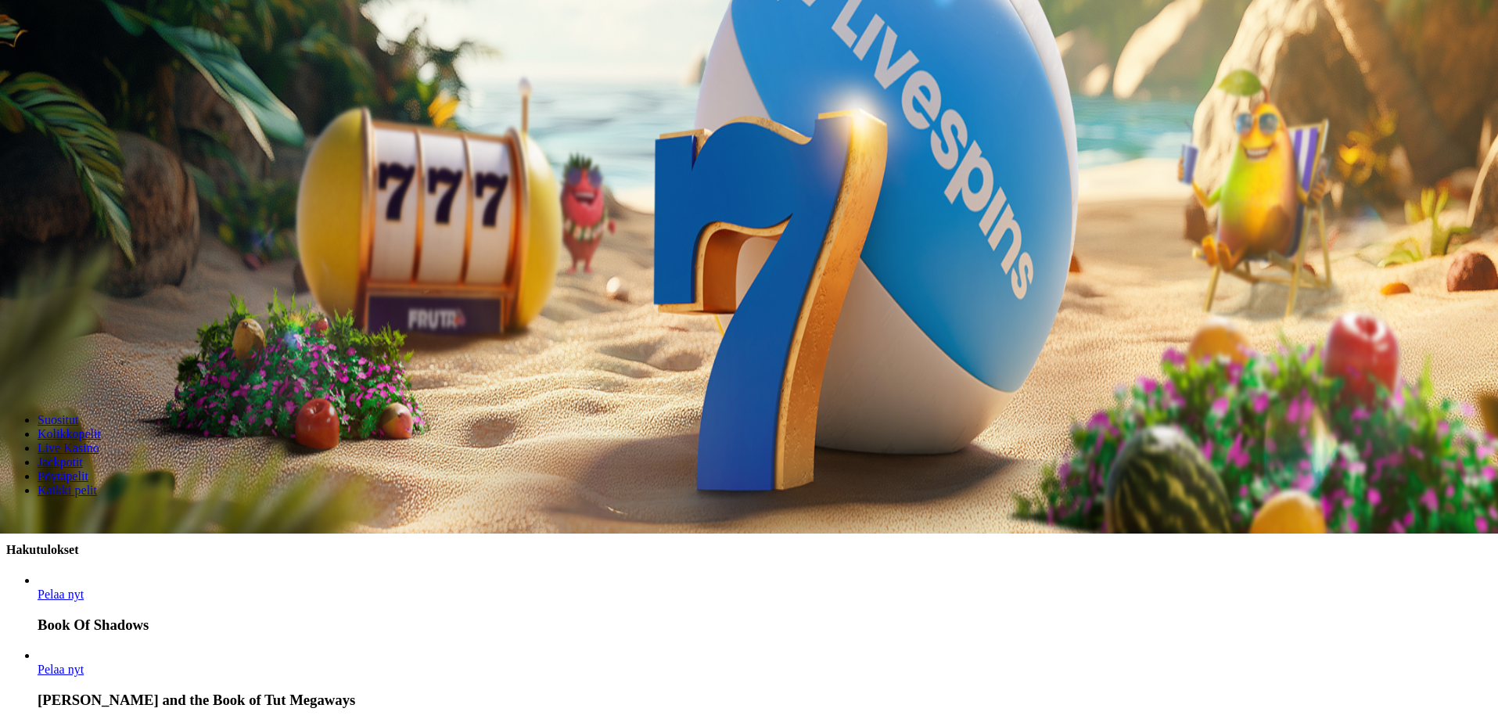
scroll to position [235, 0]
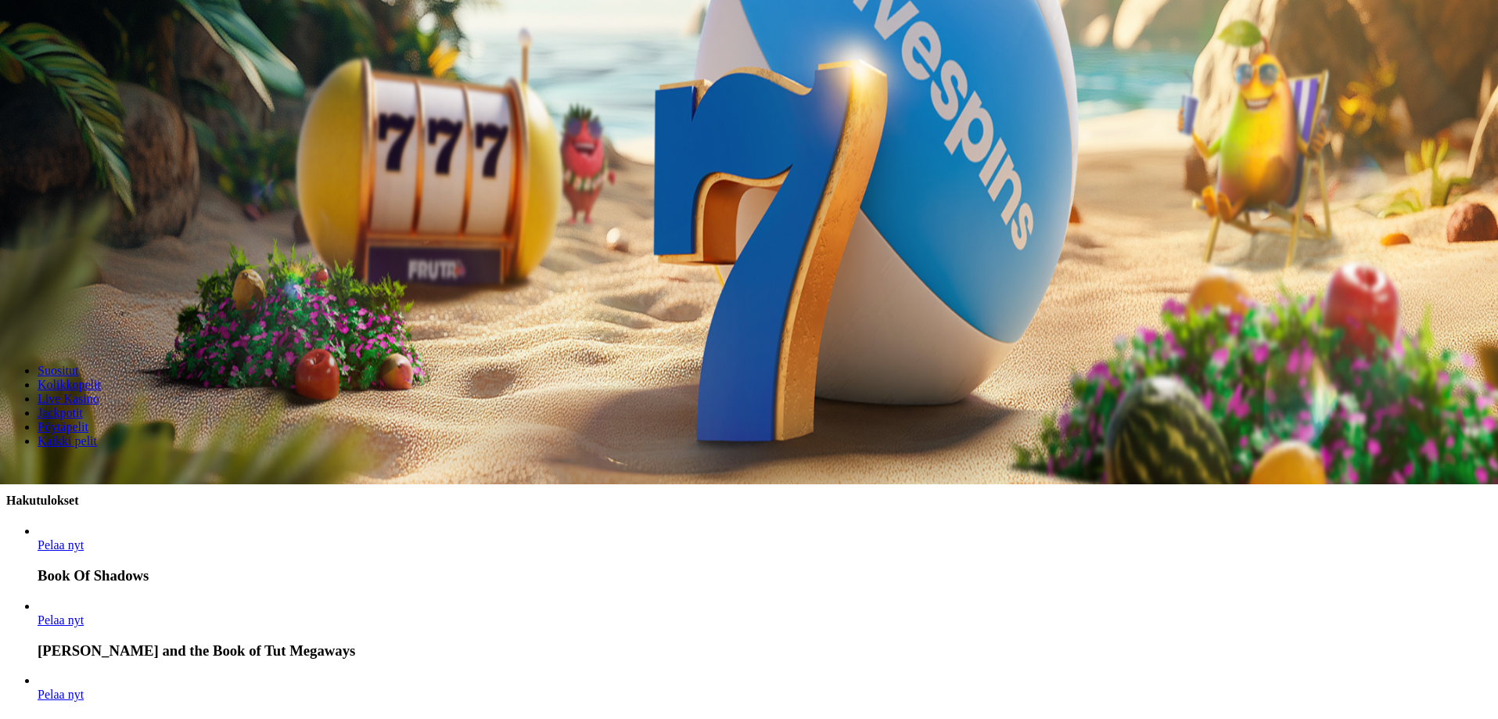
click at [117, 462] on input "****" at bounding box center [61, 470] width 111 height 16
drag, startPoint x: 1106, startPoint y: 286, endPoint x: 1024, endPoint y: 300, distance: 82.6
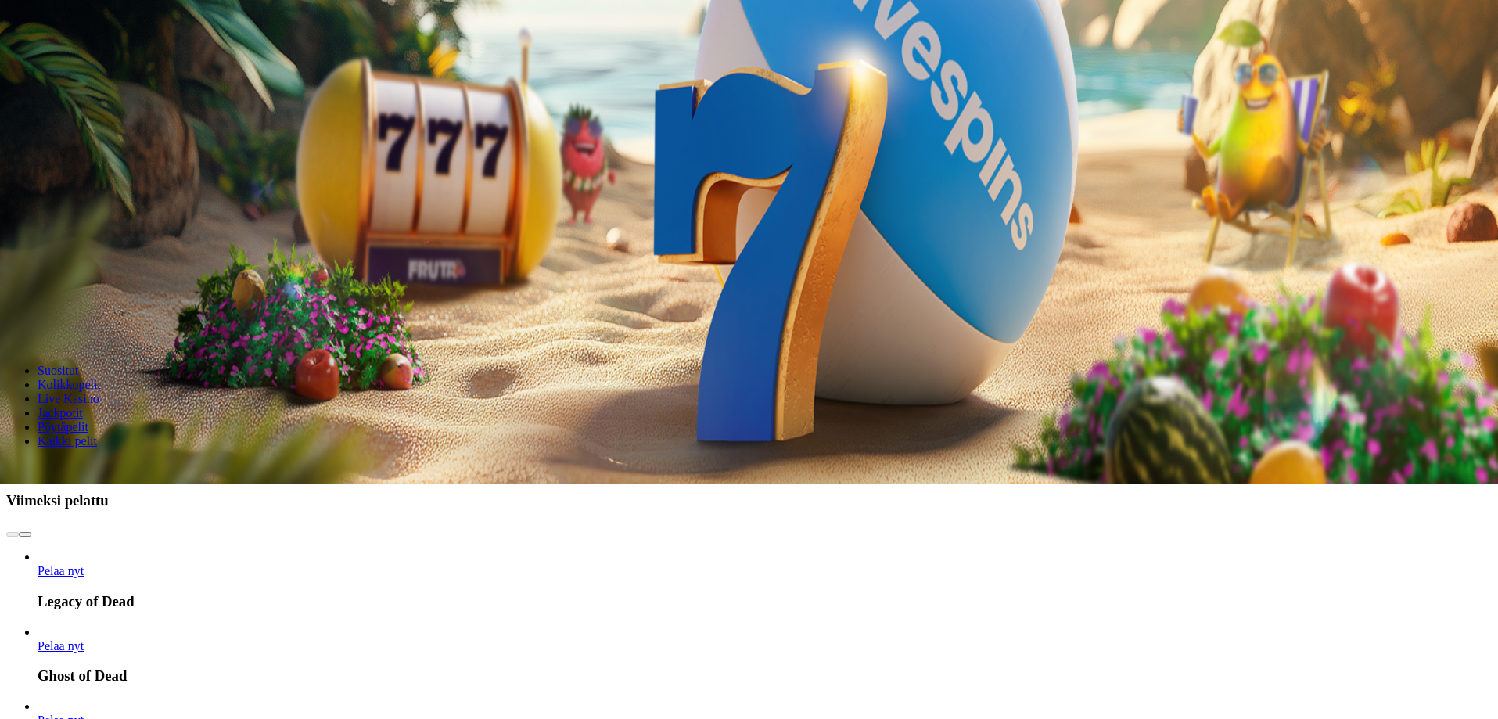
drag, startPoint x: 1131, startPoint y: 287, endPoint x: 1024, endPoint y: 289, distance: 106.4
click at [1024, 337] on header "Suositut Kolikkopelit Live Kasino Jackpotit Pöytäpelit Kaikki pelit ****" at bounding box center [749, 407] width 1486 height 140
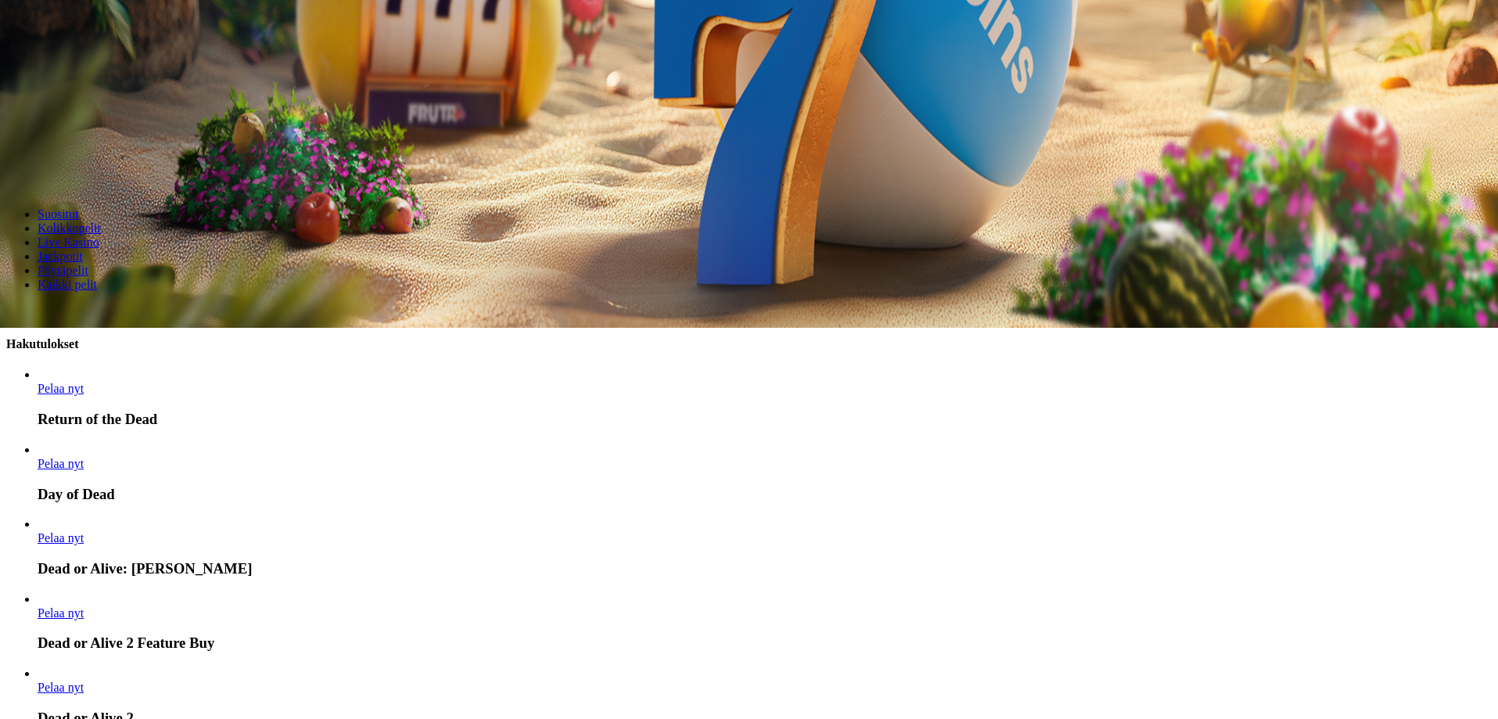
scroll to position [0, 0]
drag, startPoint x: 1098, startPoint y: 124, endPoint x: 1022, endPoint y: 139, distance: 78.3
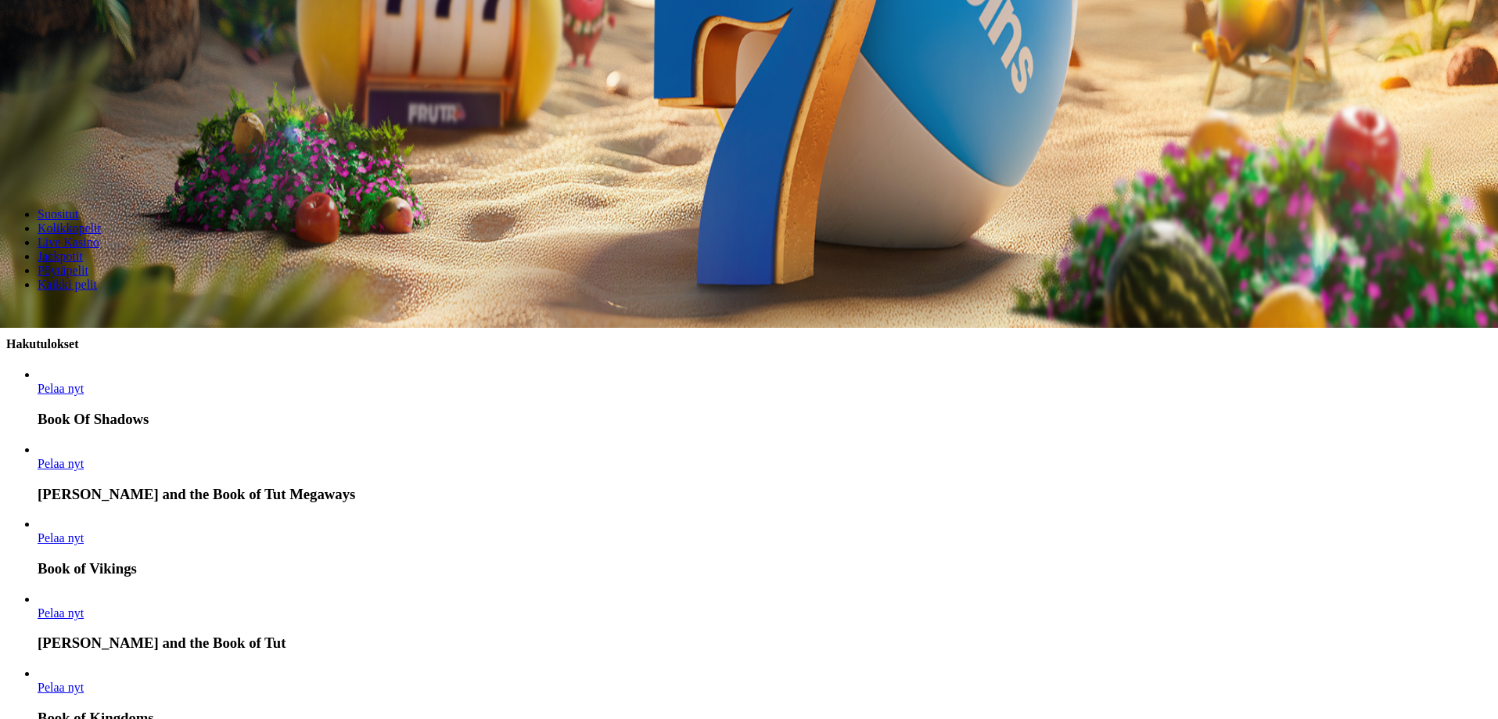
type input "****"
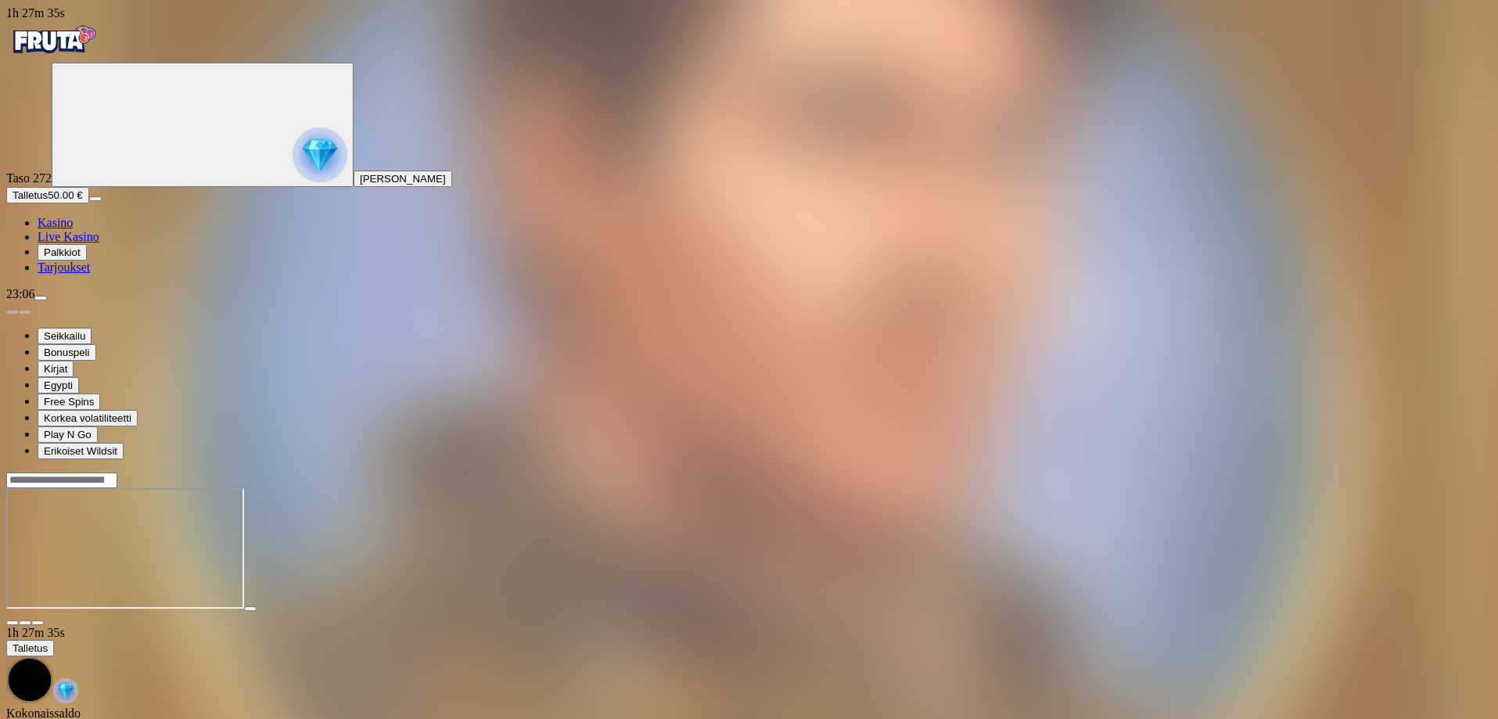
click at [73, 229] on span "Kasino" at bounding box center [55, 222] width 35 height 13
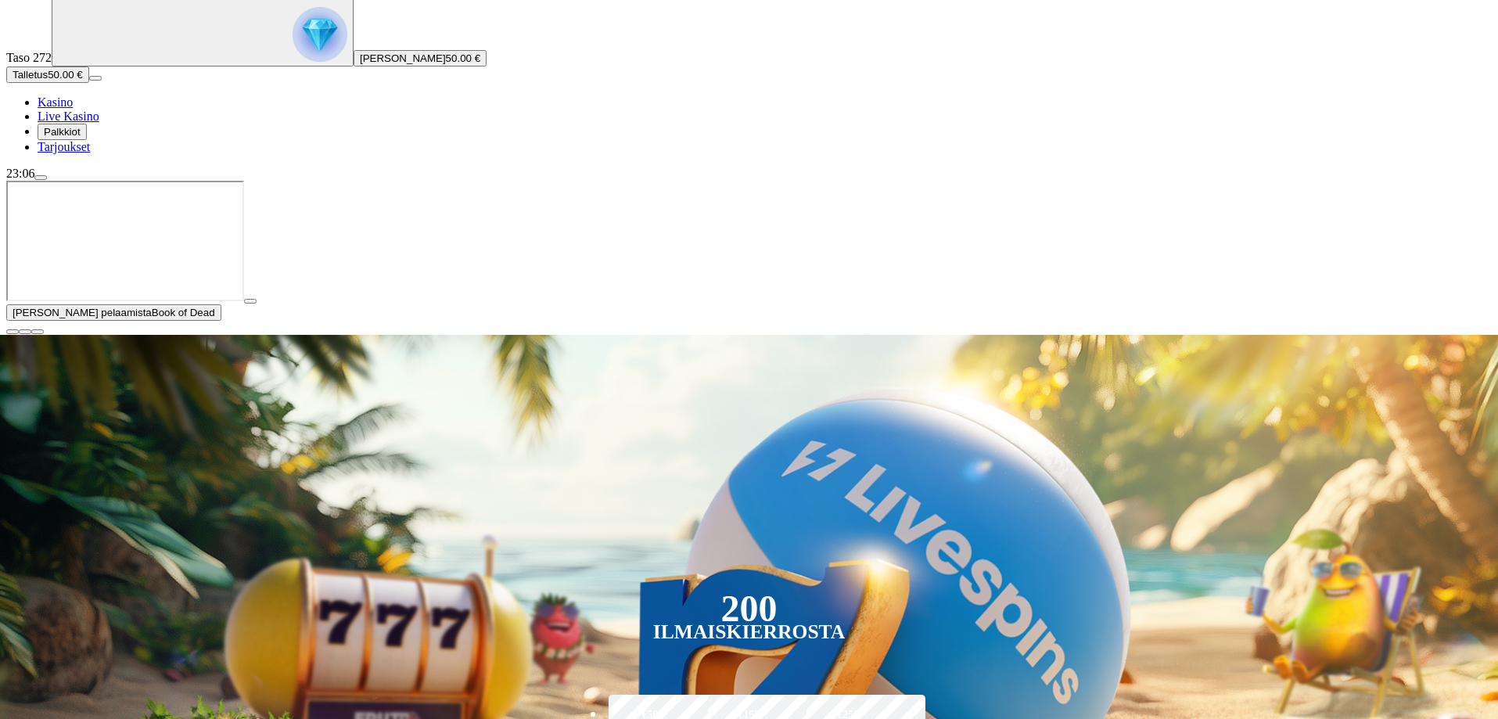
scroll to position [156, 0]
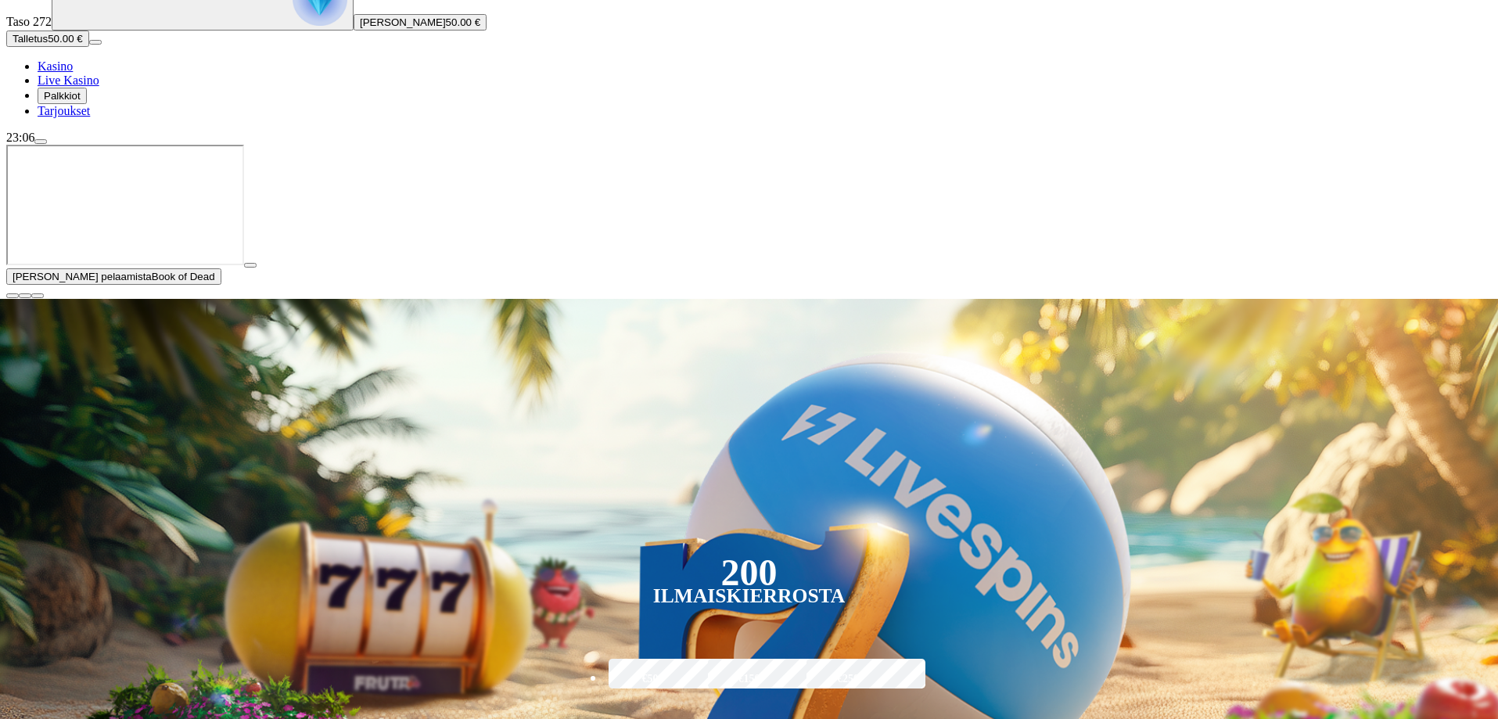
click at [13, 296] on span "close icon" at bounding box center [13, 296] width 0 height 0
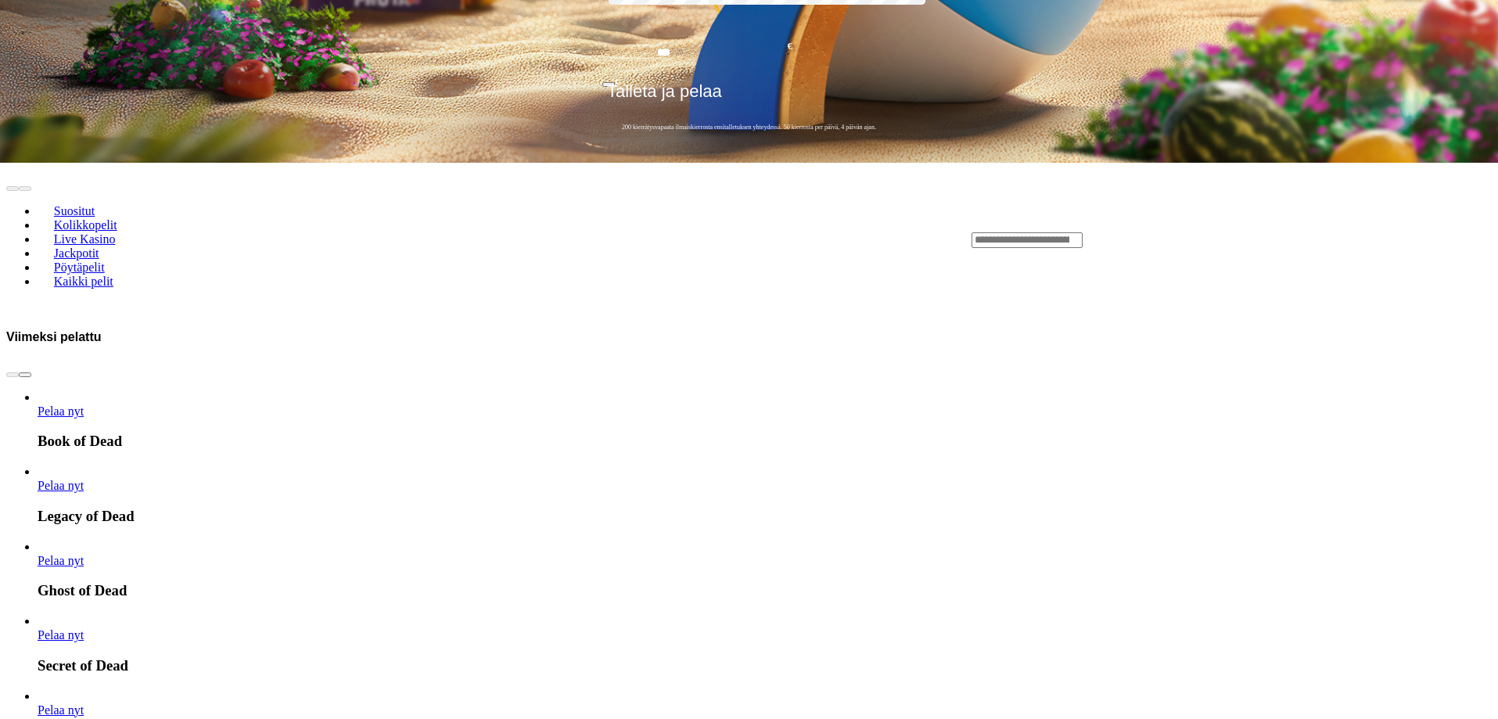
scroll to position [704, 0]
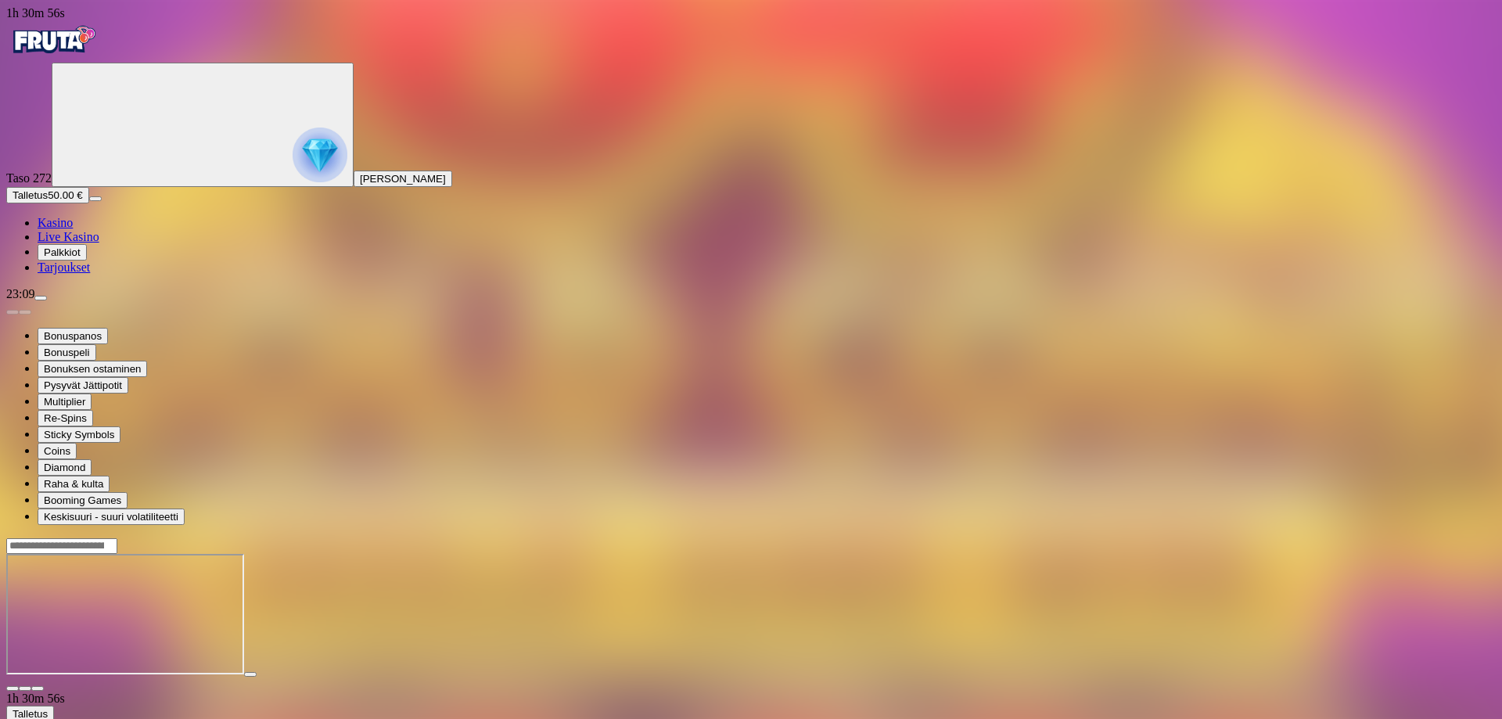
click at [72, 229] on span "Kasino" at bounding box center [55, 222] width 35 height 13
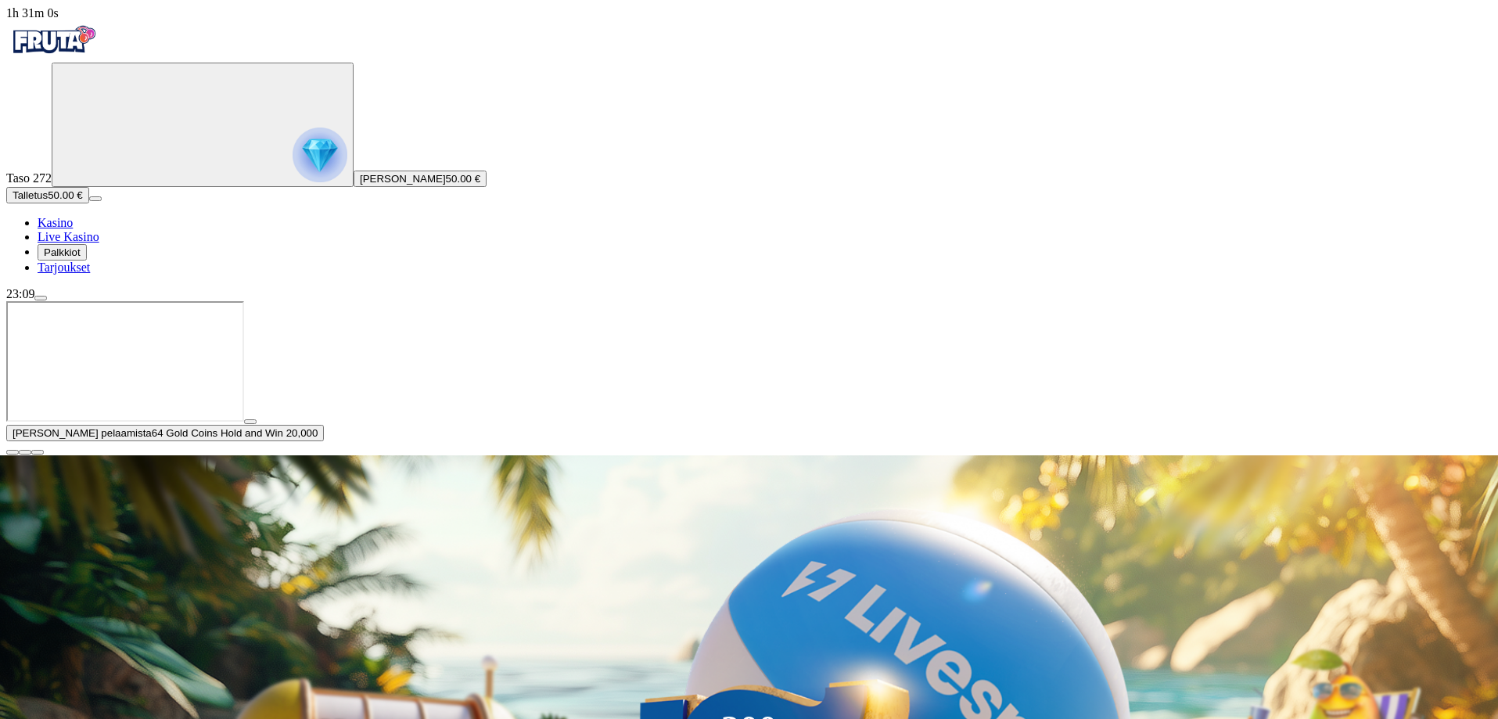
click at [13, 452] on span "close icon" at bounding box center [13, 452] width 0 height 0
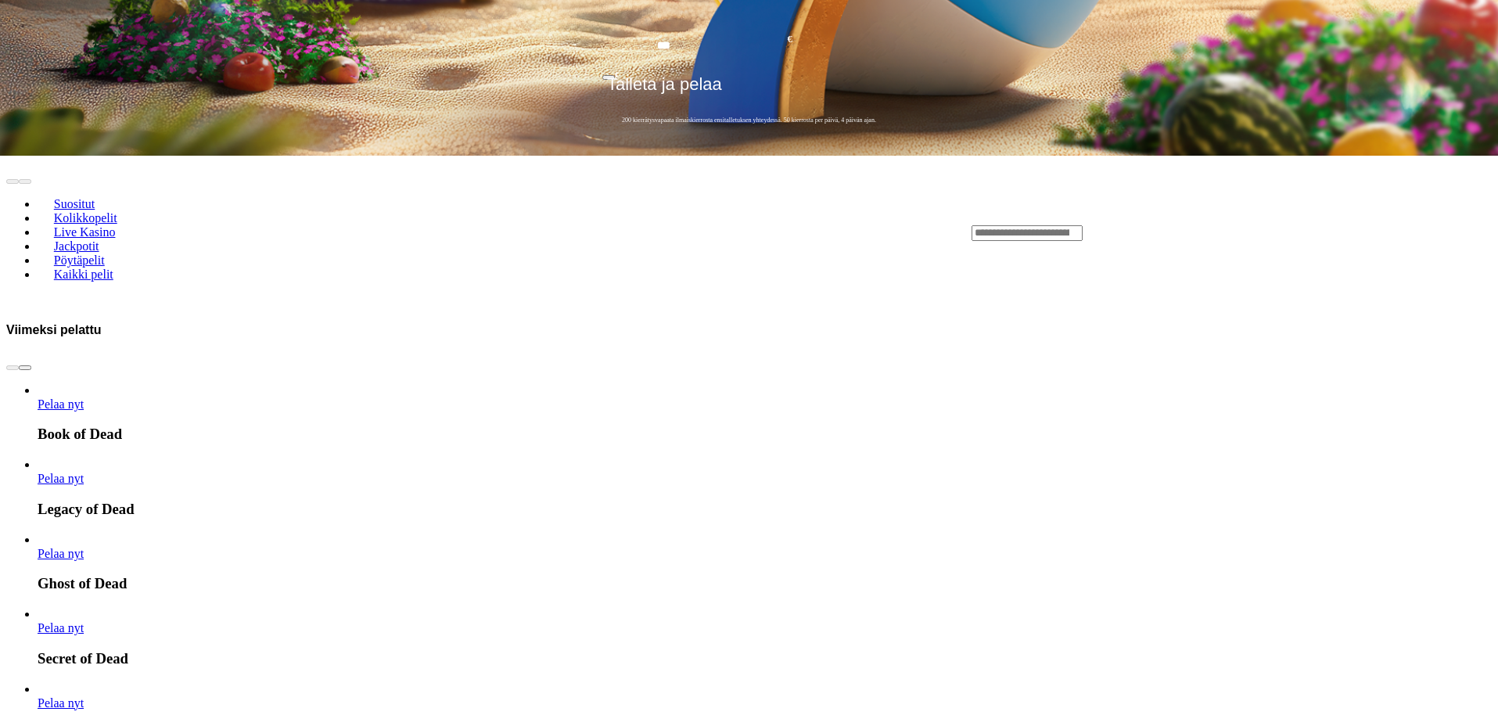
scroll to position [704, 0]
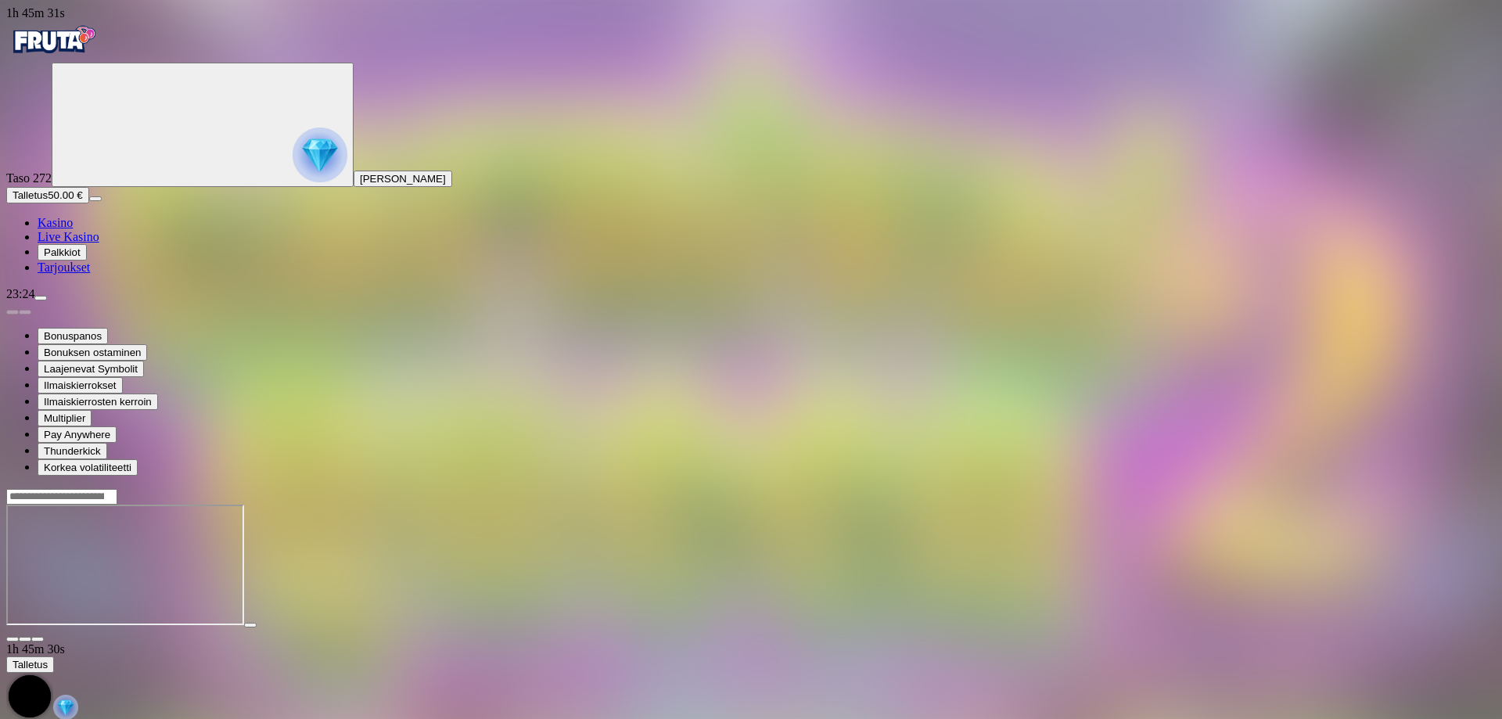
click at [73, 229] on span "Kasino" at bounding box center [55, 222] width 35 height 13
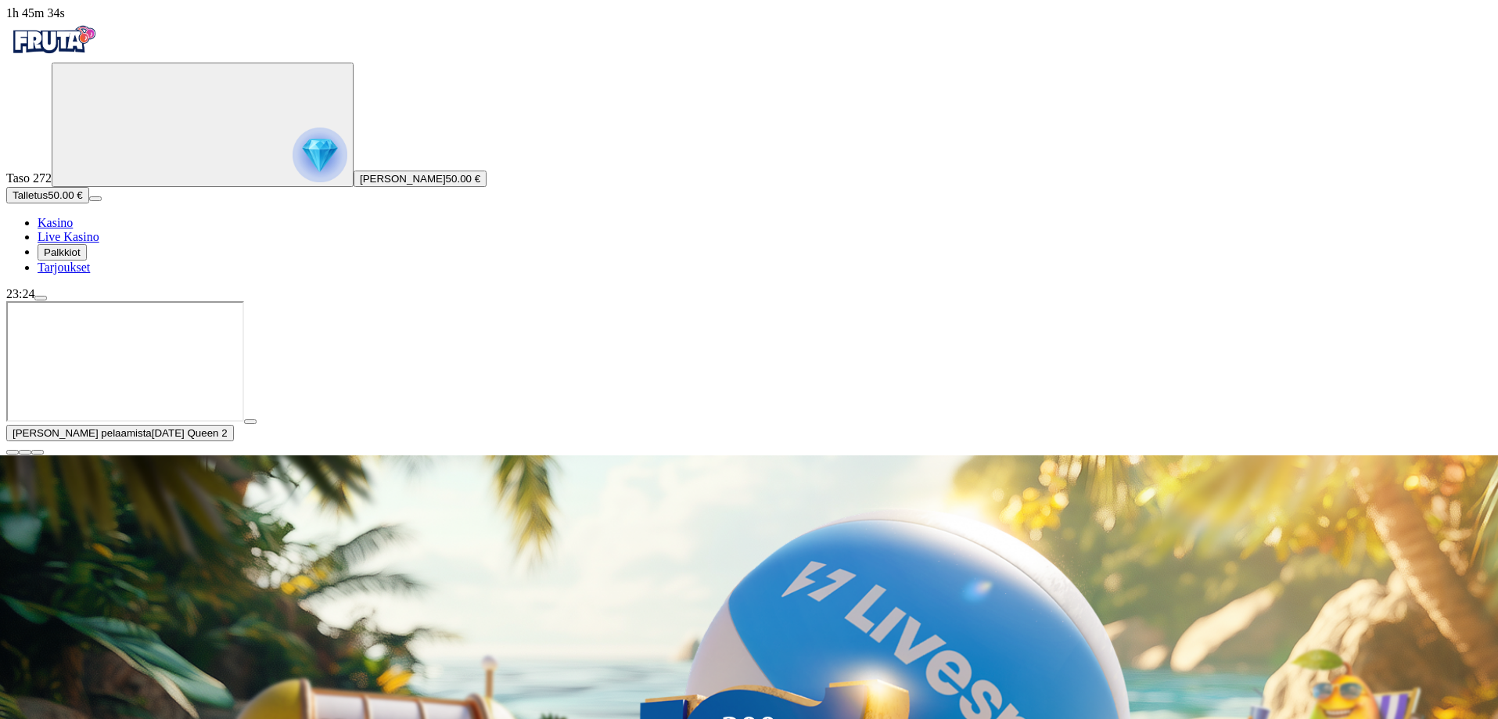
click at [13, 452] on span "close icon" at bounding box center [13, 452] width 0 height 0
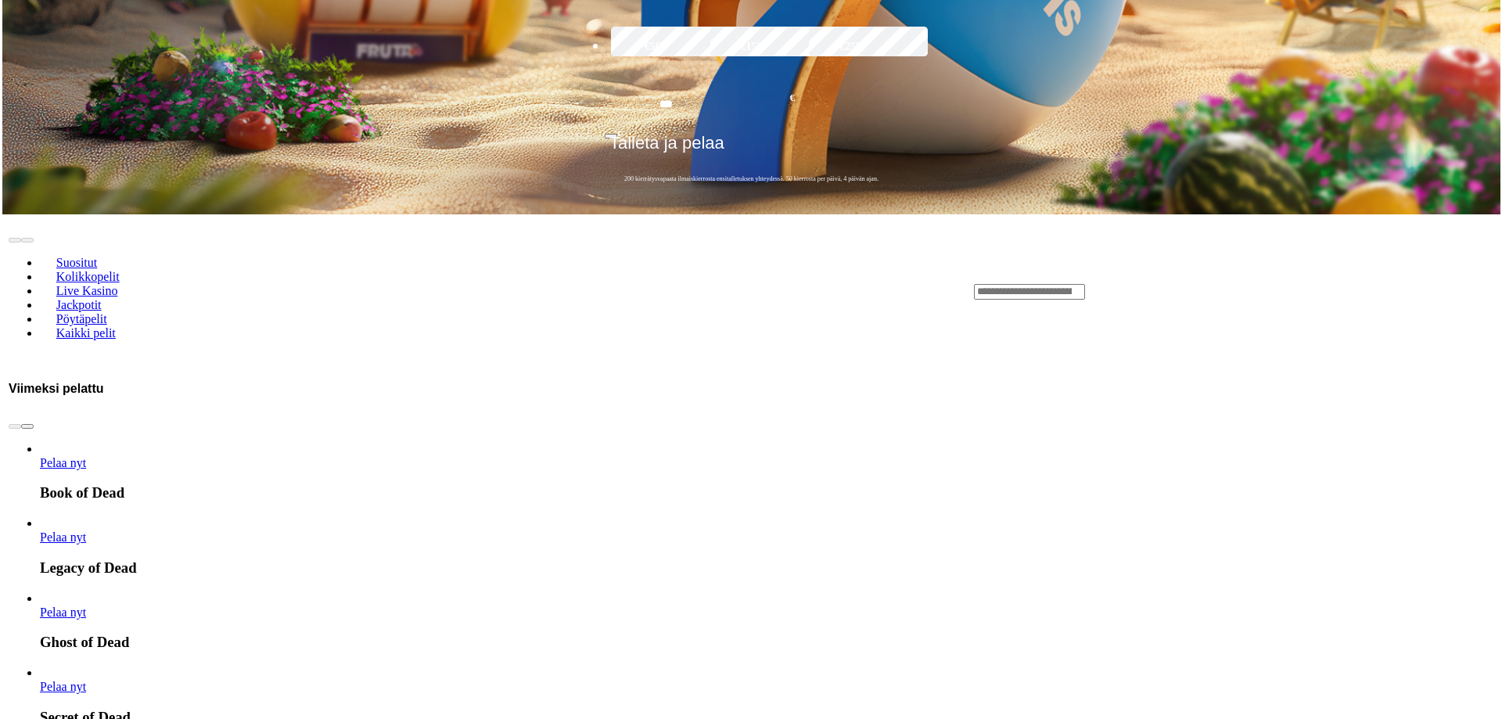
scroll to position [704, 0]
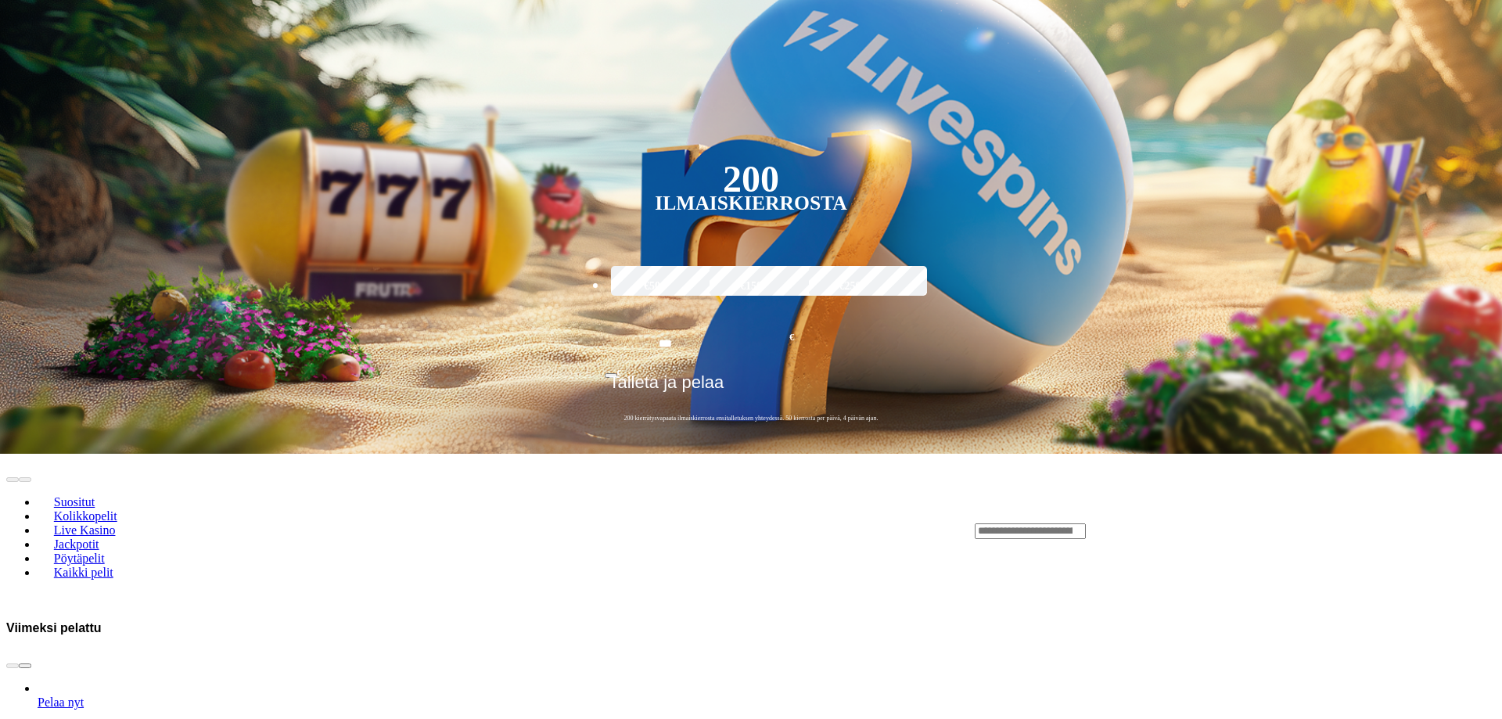
type input "**"
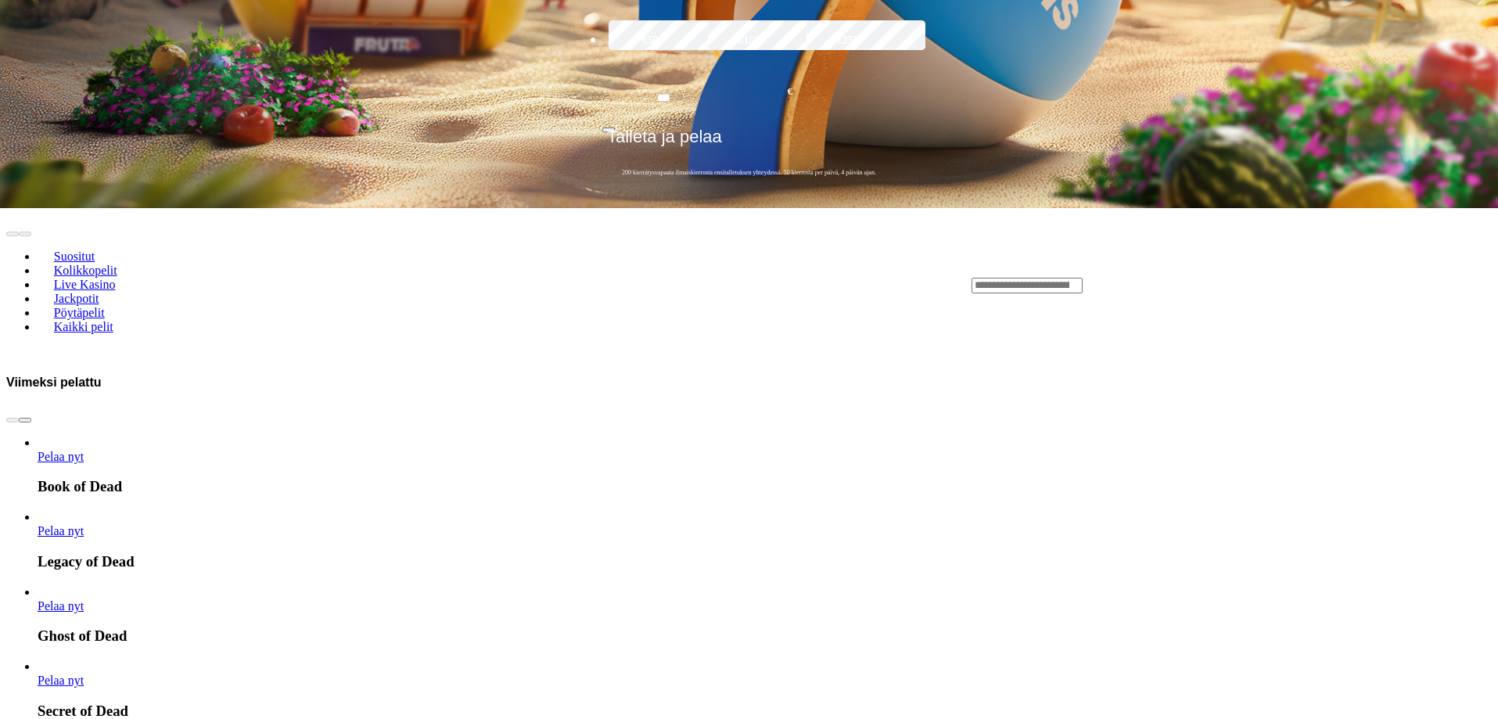
scroll to position [782, 0]
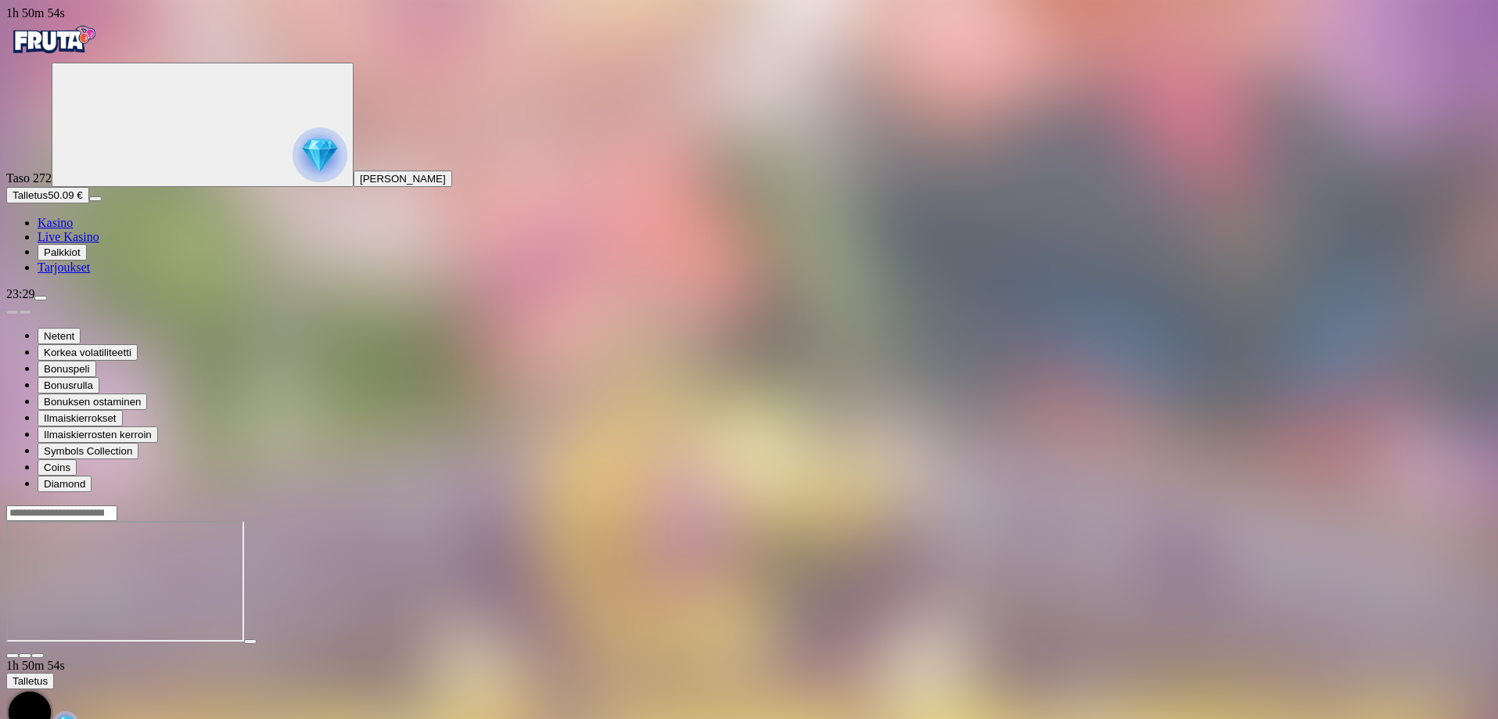
click at [73, 229] on span "Kasino" at bounding box center [55, 222] width 35 height 13
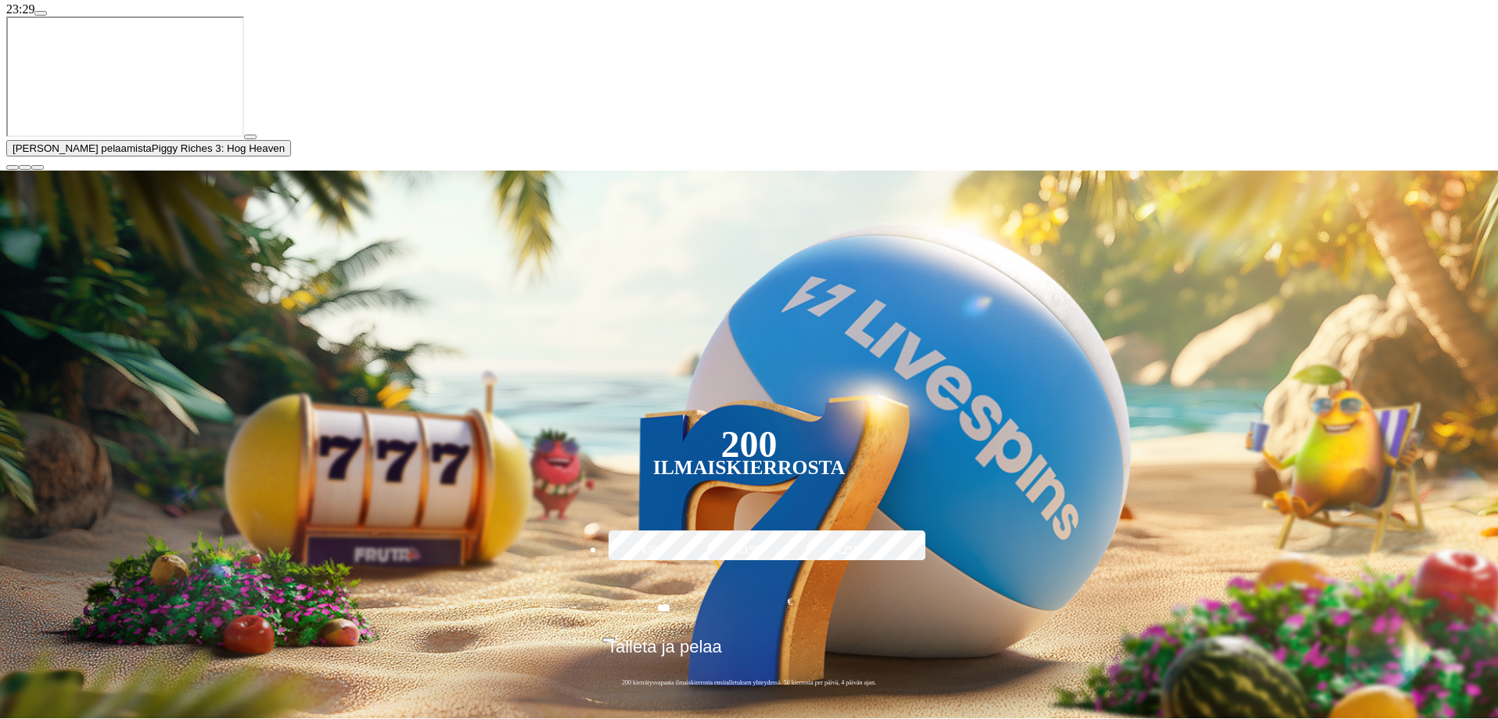
scroll to position [391, 0]
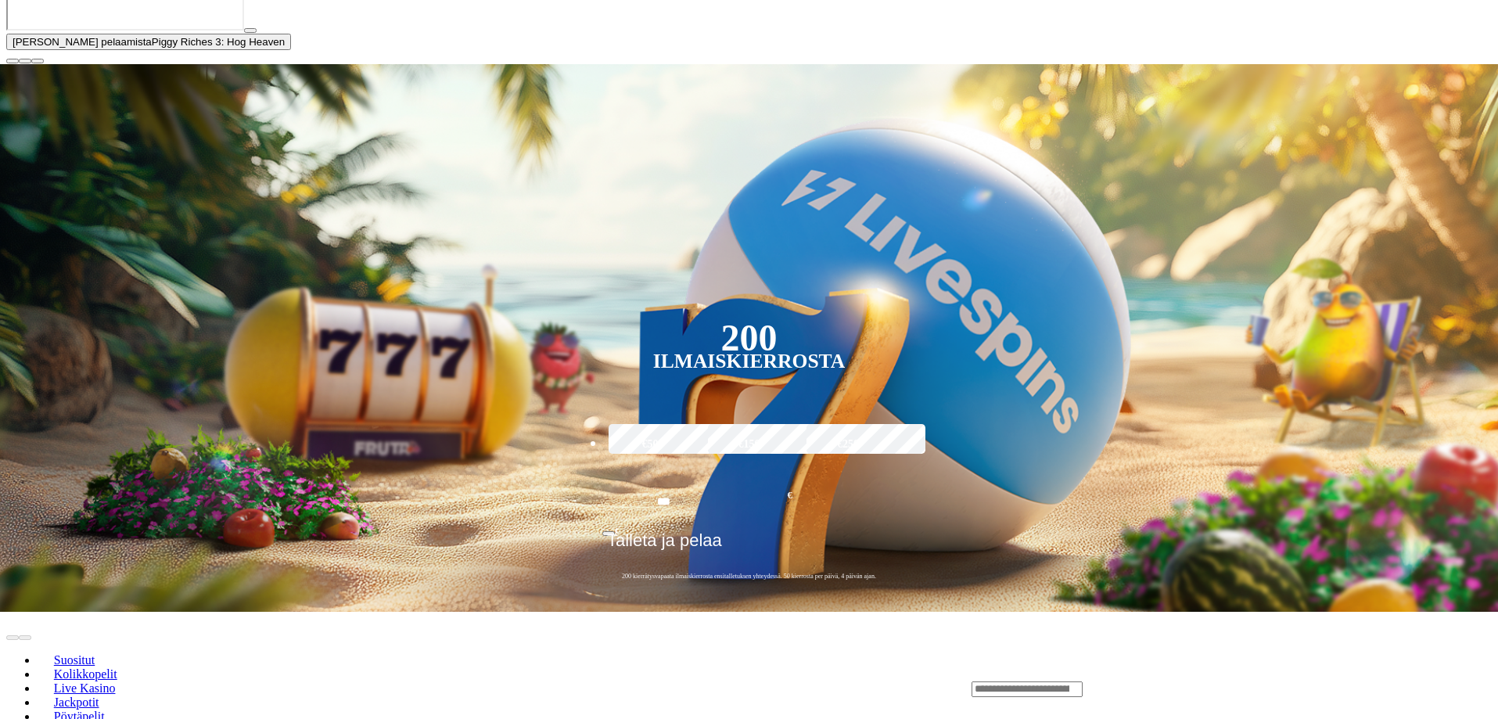
click at [13, 61] on span "close icon" at bounding box center [13, 61] width 0 height 0
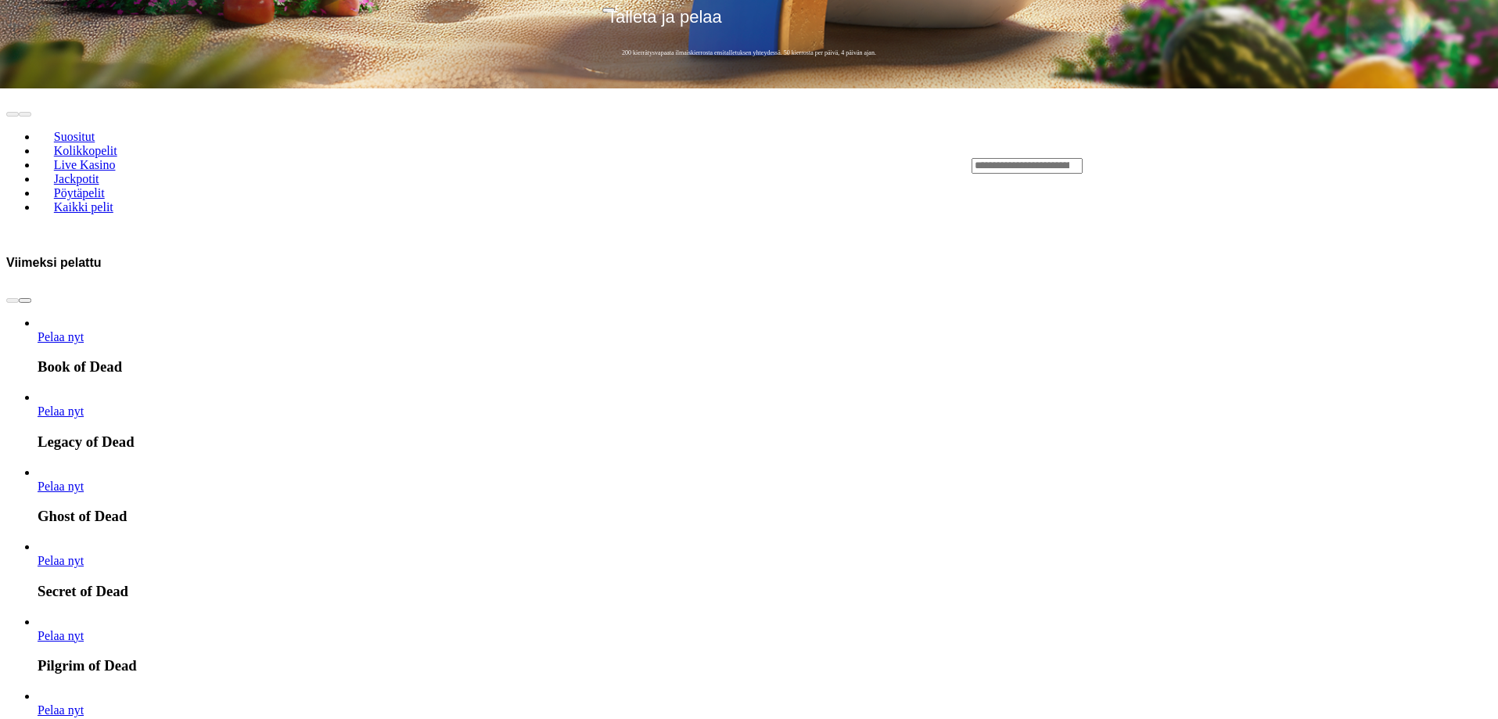
scroll to position [782, 0]
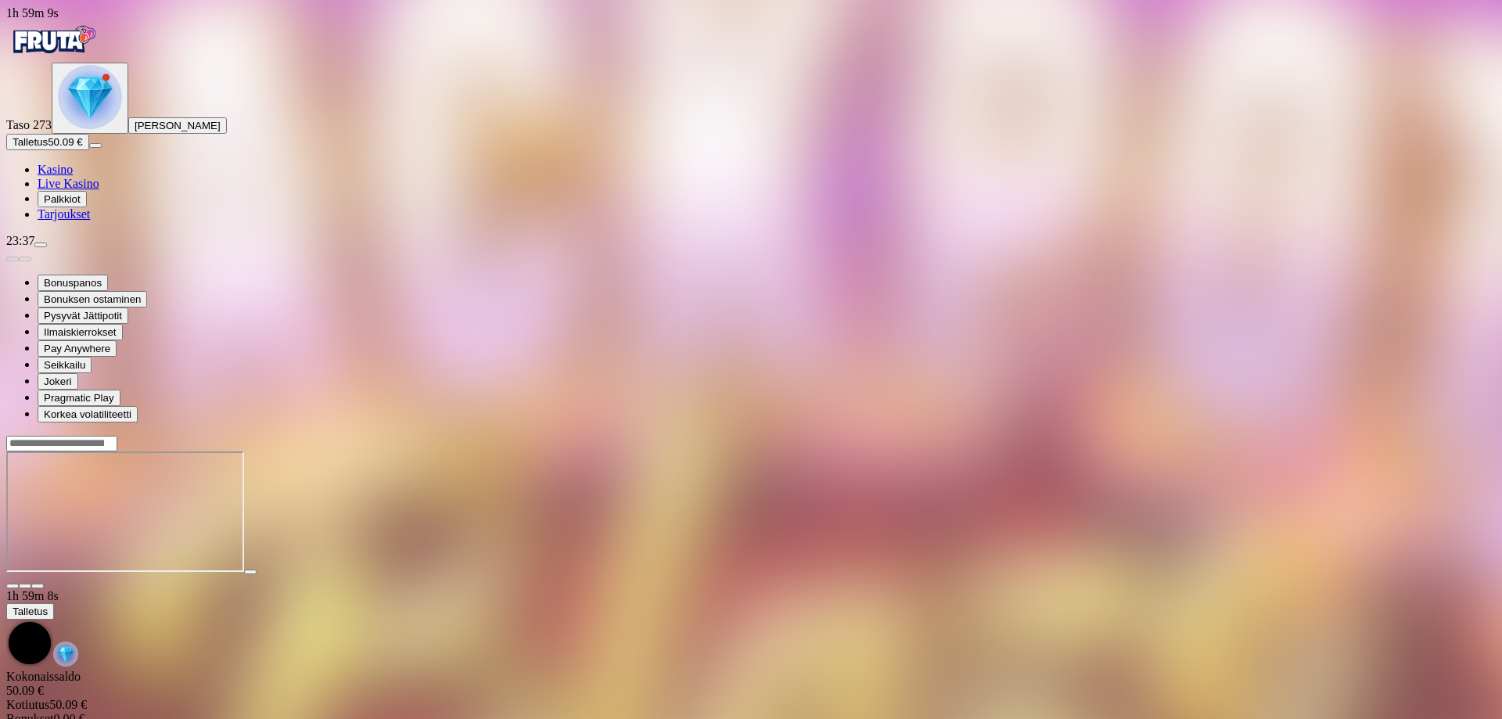
click at [73, 176] on span "Kasino" at bounding box center [55, 169] width 35 height 13
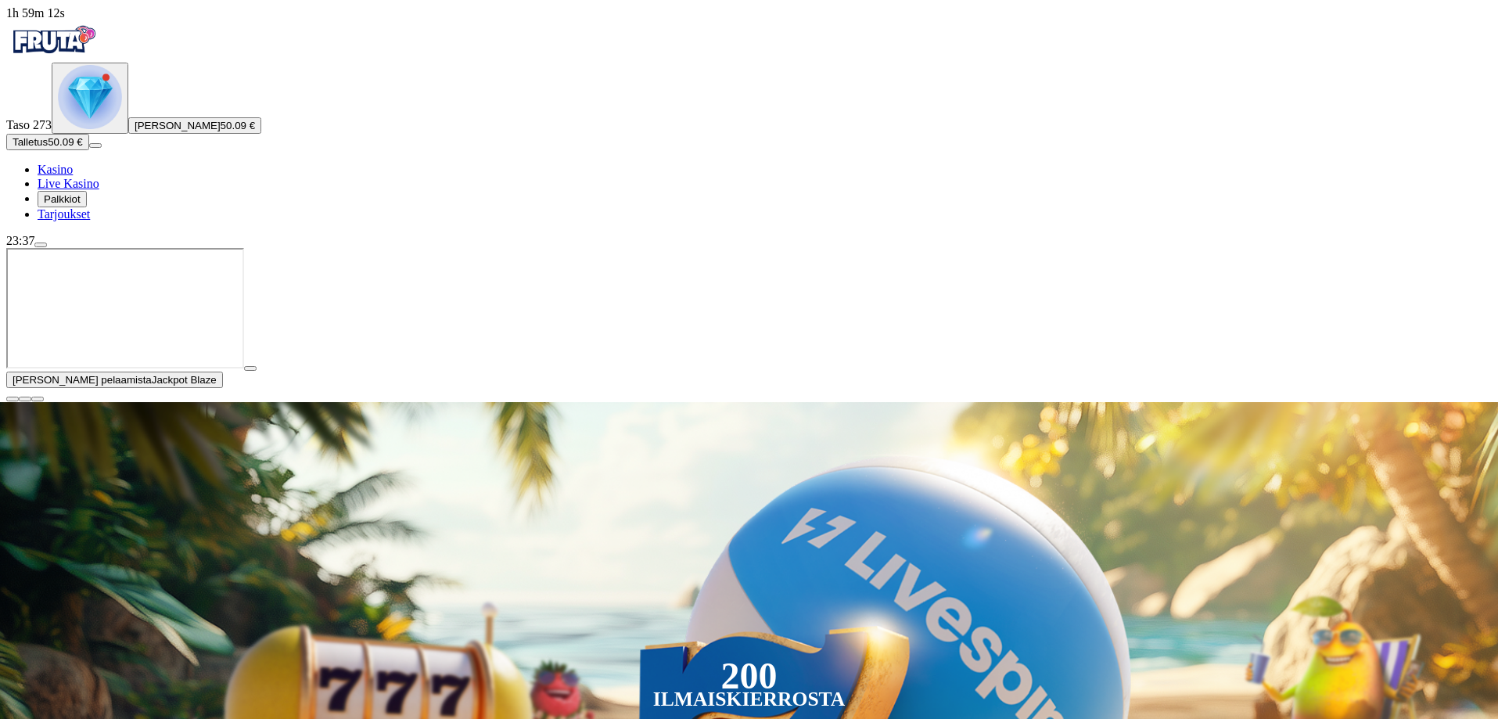
click at [13, 399] on span "close icon" at bounding box center [13, 399] width 0 height 0
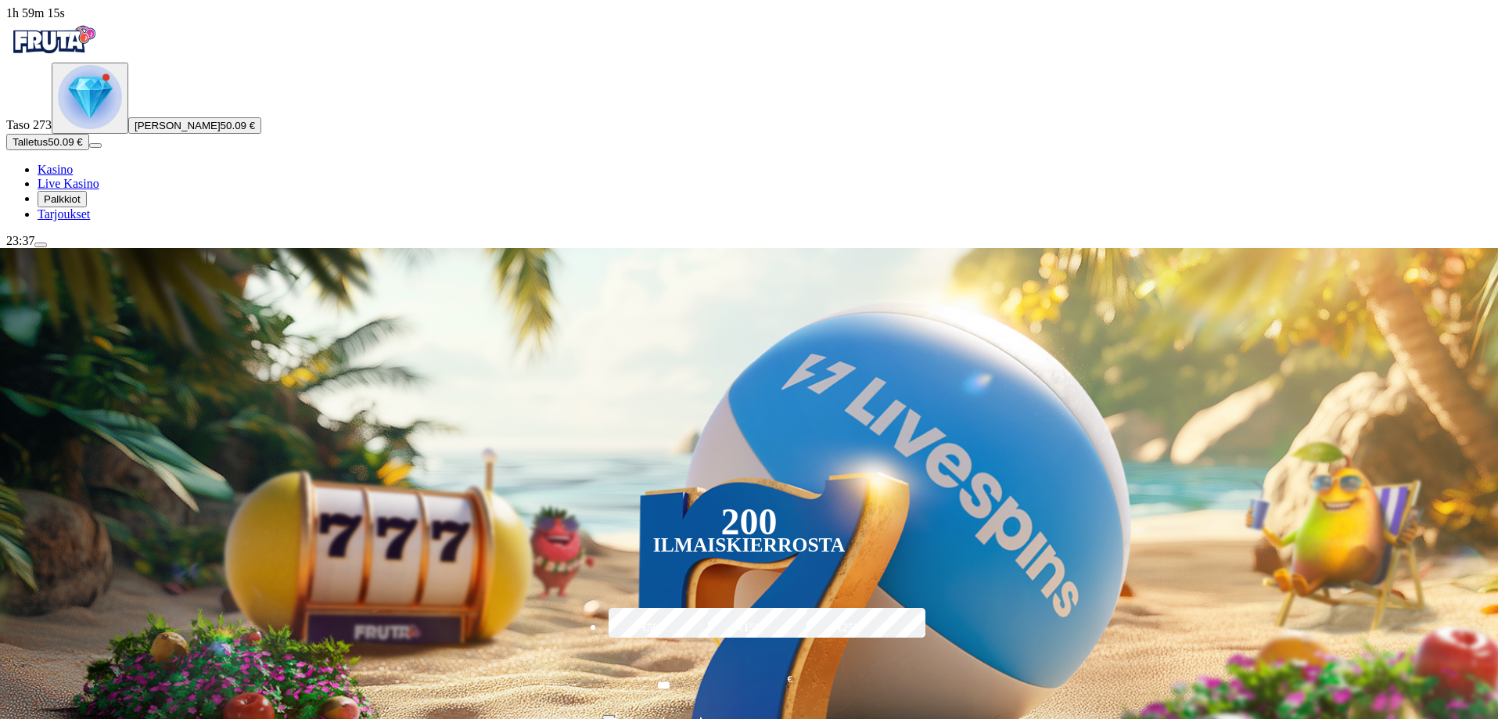
click at [88, 129] on img "Primary" at bounding box center [90, 97] width 64 height 64
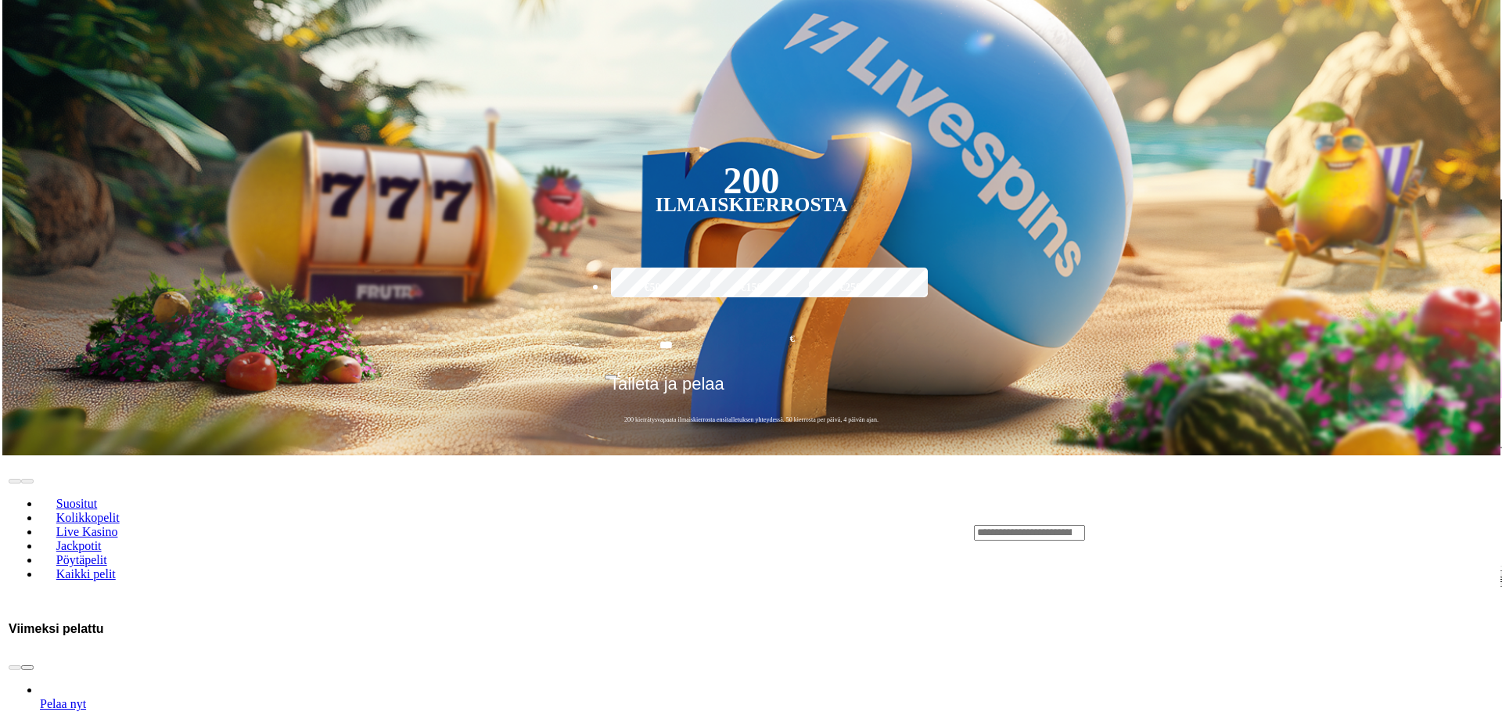
scroll to position [842, 0]
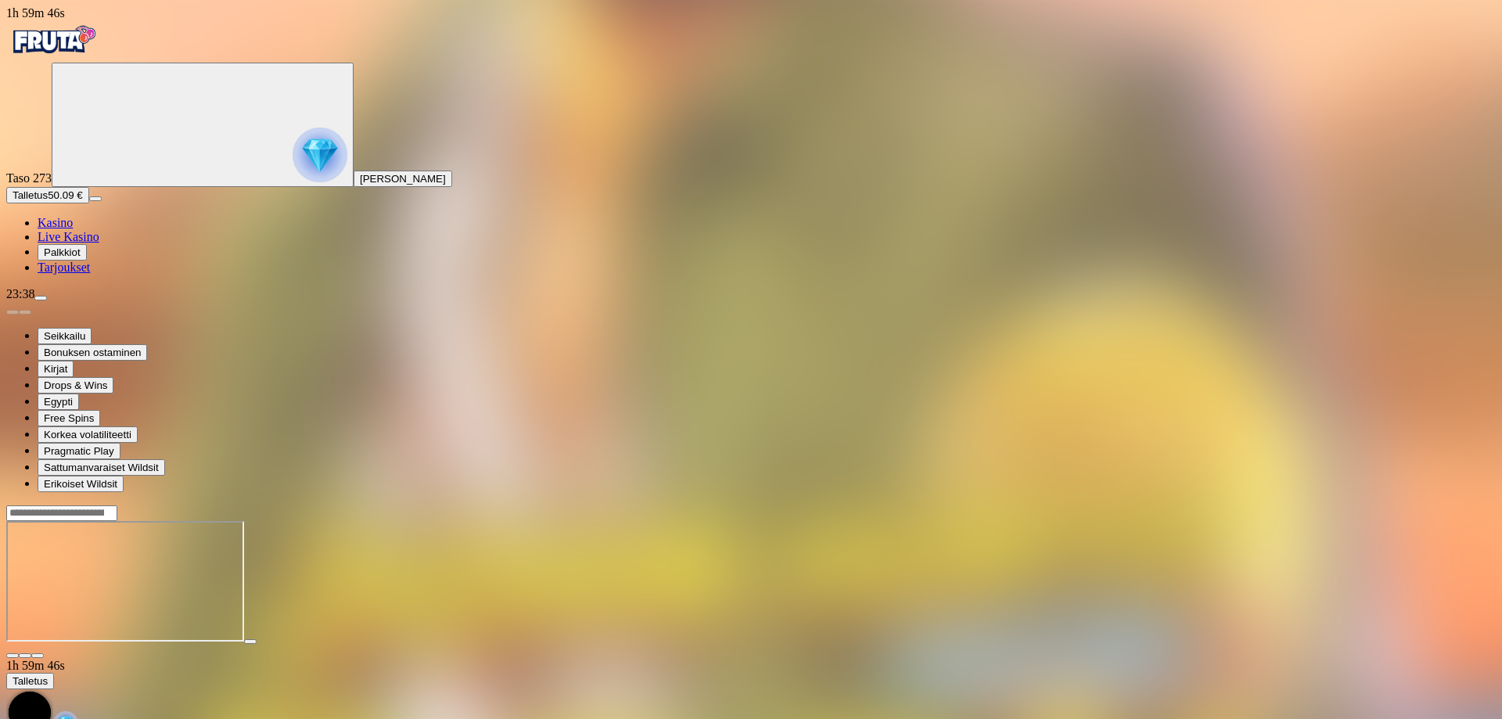
click at [360, 185] on span "[PERSON_NAME]" at bounding box center [403, 179] width 86 height 12
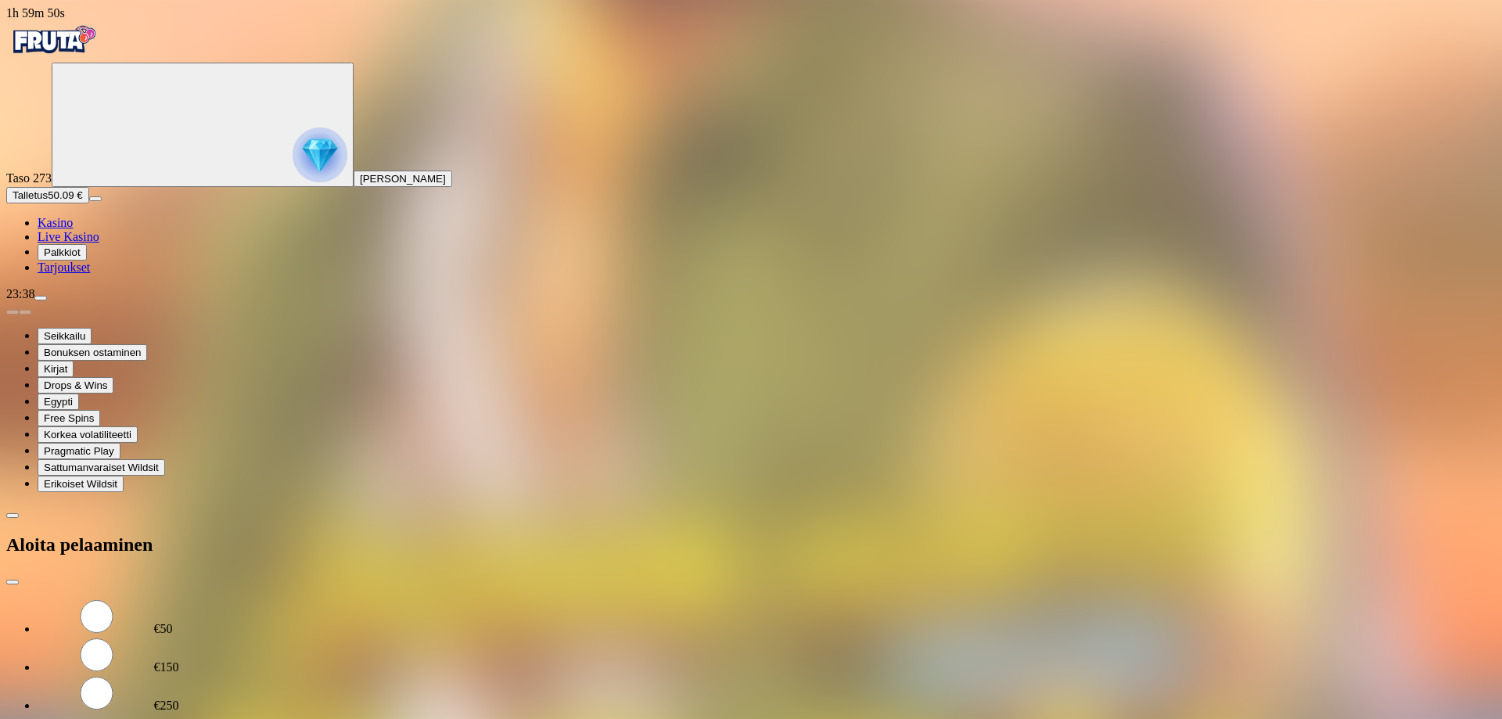
click at [13, 582] on span "close icon" at bounding box center [13, 582] width 0 height 0
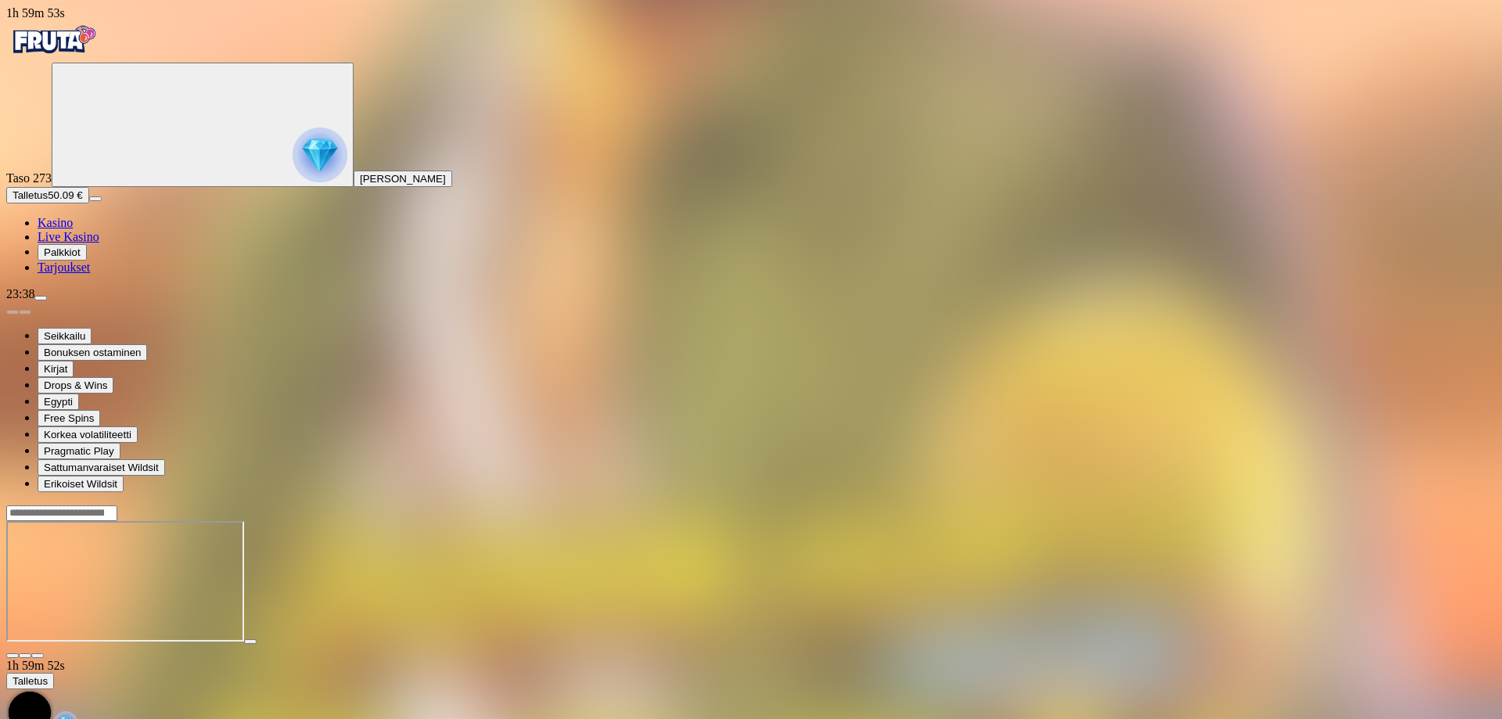
click at [41, 298] on span "menu icon" at bounding box center [41, 298] width 0 height 0
